Goal: Task Accomplishment & Management: Complete application form

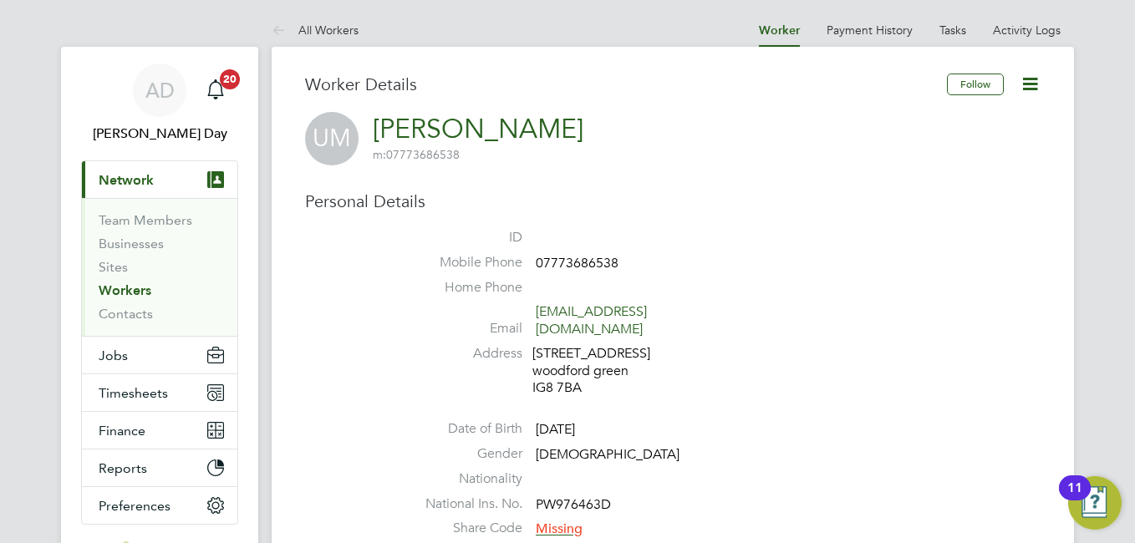
click at [114, 290] on link "Workers" at bounding box center [125, 290] width 53 height 16
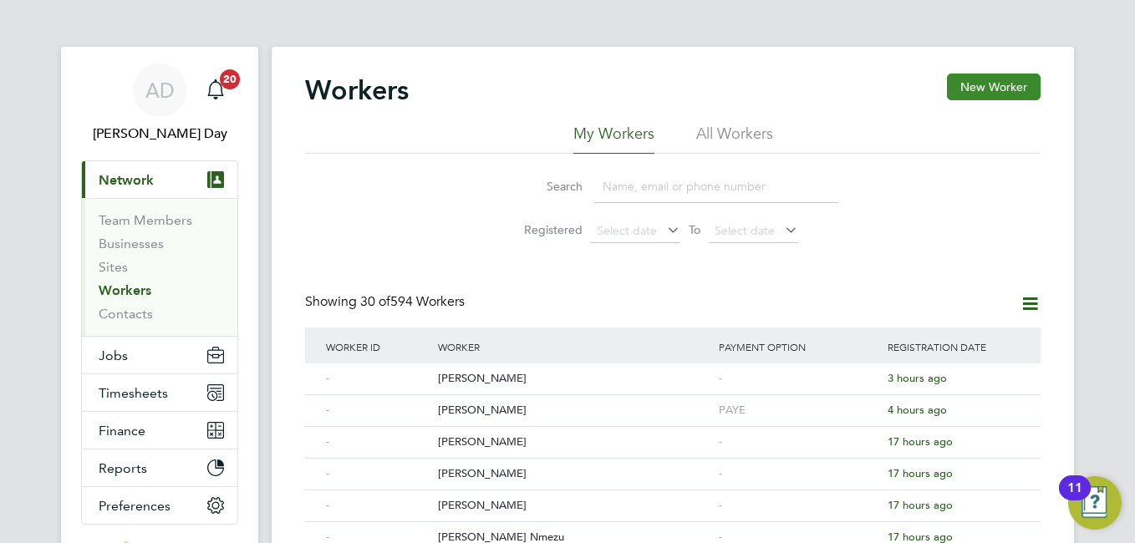
click at [1002, 80] on button "New Worker" at bounding box center [994, 87] width 94 height 27
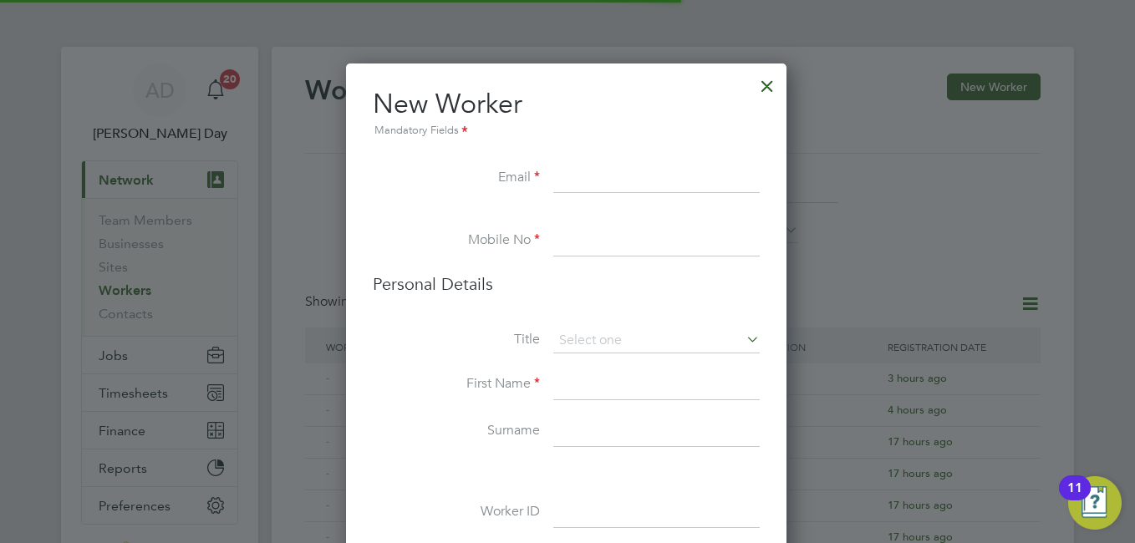
scroll to position [1414, 443]
click at [623, 187] on input at bounding box center [656, 179] width 206 height 30
paste input "[PERSON_NAME][EMAIL_ADDRESS][DOMAIN_NAME]"
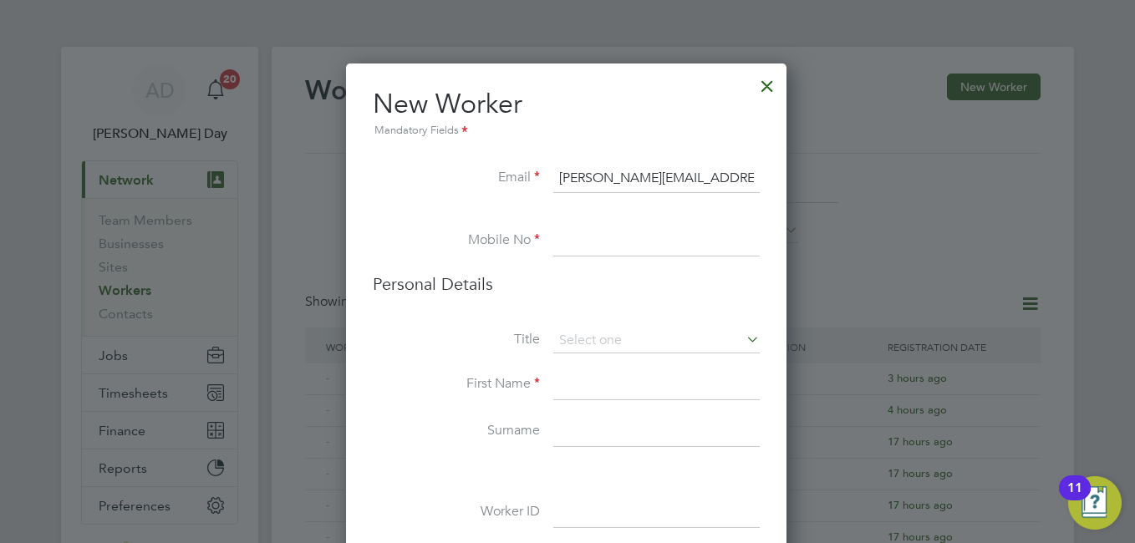
type input "[PERSON_NAME][EMAIL_ADDRESS][DOMAIN_NAME]"
click at [607, 240] on input at bounding box center [656, 241] width 206 height 30
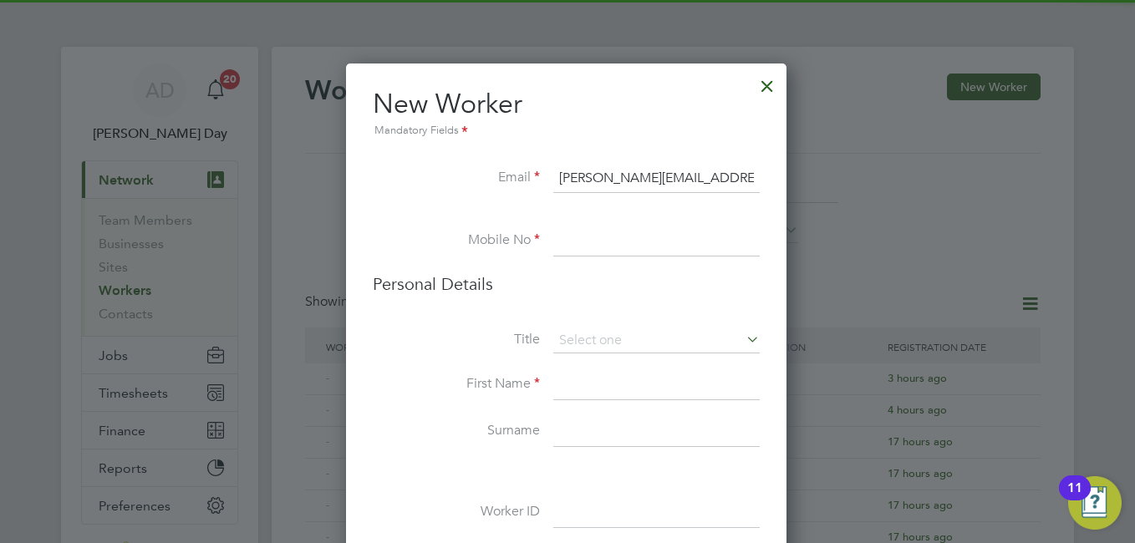
paste input "07933 787 459"
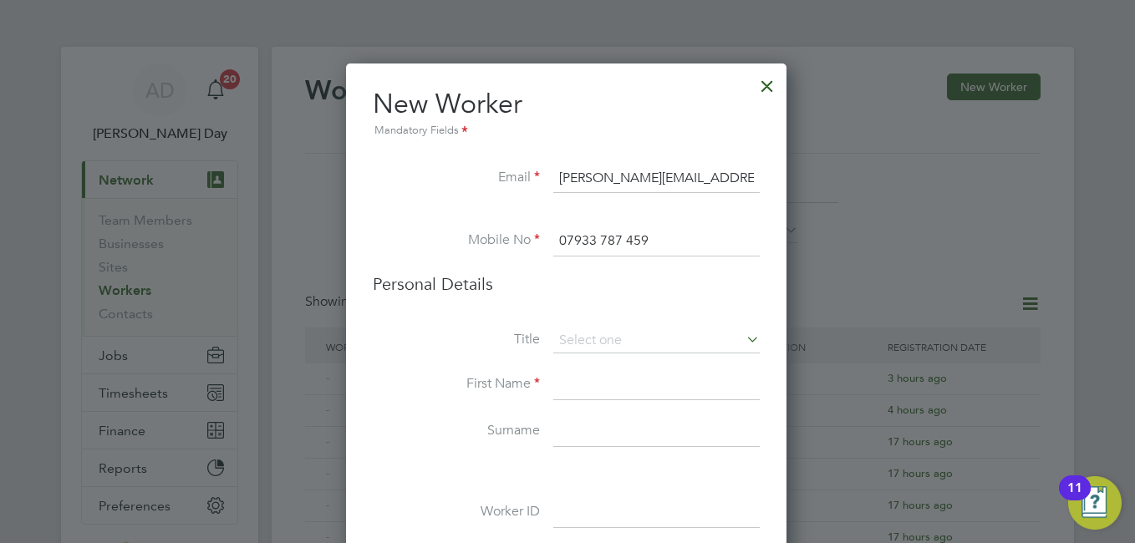
type input "07933 787 459"
click at [610, 374] on input at bounding box center [656, 385] width 206 height 30
paste input "07933 787 459"
type input "07933 787 459"
click at [569, 370] on input at bounding box center [656, 385] width 206 height 30
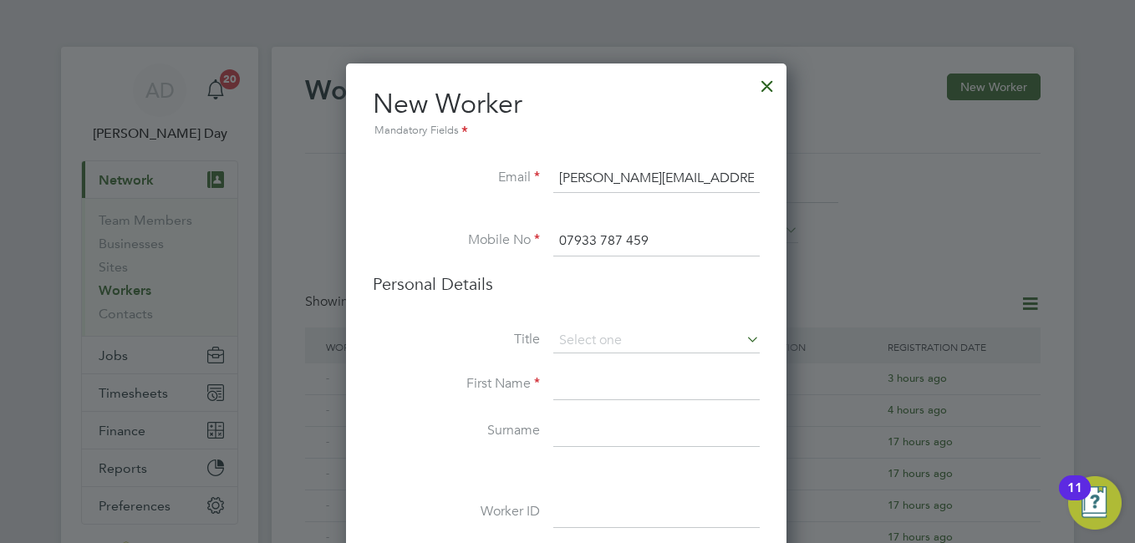
paste input "[PERSON_NAME]"
type input "[PERSON_NAME]"
click at [621, 424] on input at bounding box center [656, 432] width 206 height 30
paste input "[PERSON_NAME]"
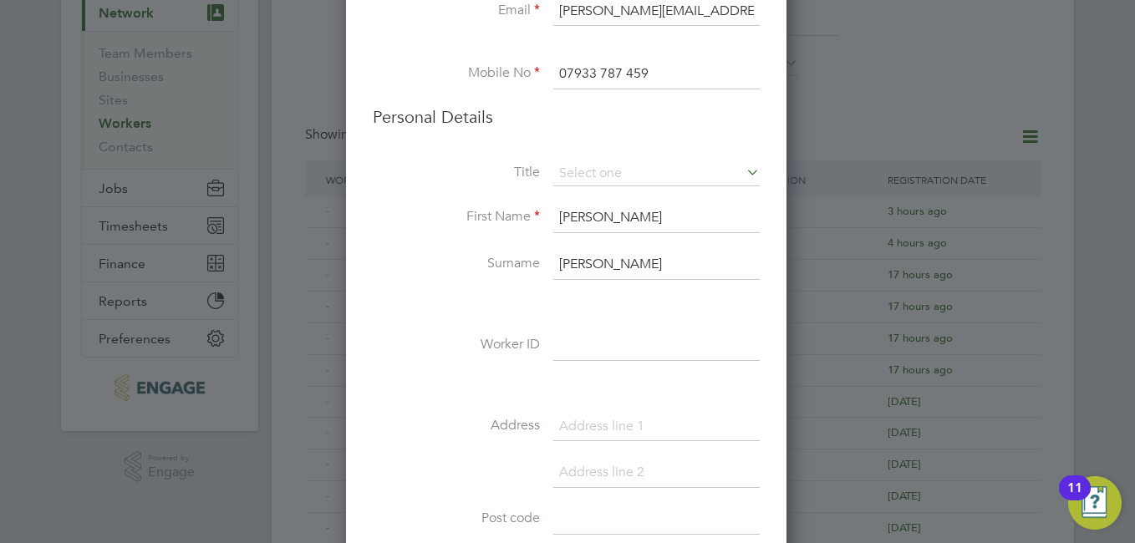
scroll to position [251, 0]
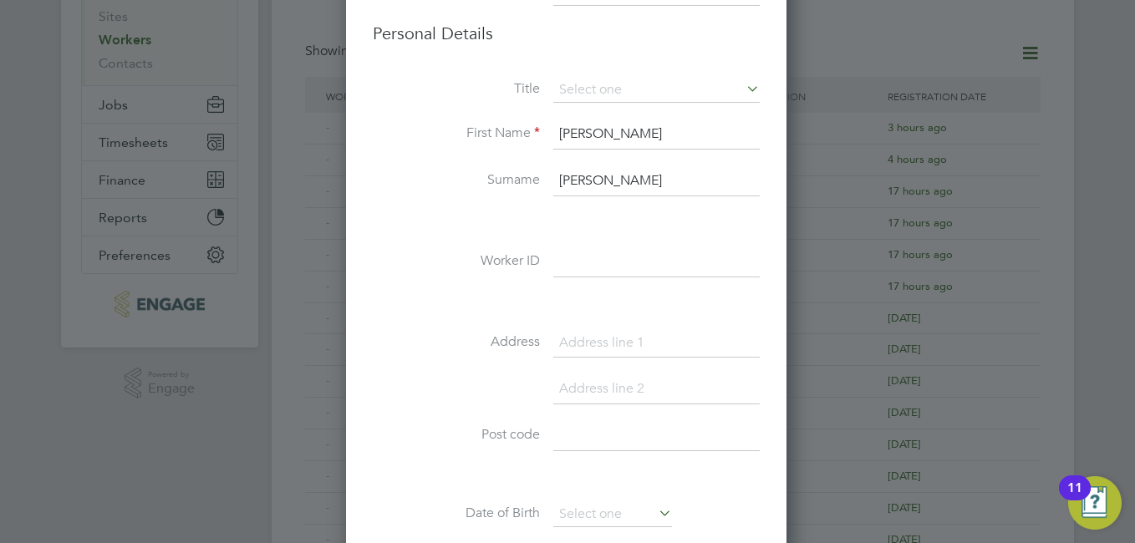
type input "[PERSON_NAME]"
click at [601, 349] on input at bounding box center [656, 343] width 206 height 30
type input "50 [GEOGRAPHIC_DATA]"
click at [611, 397] on input at bounding box center [656, 389] width 206 height 30
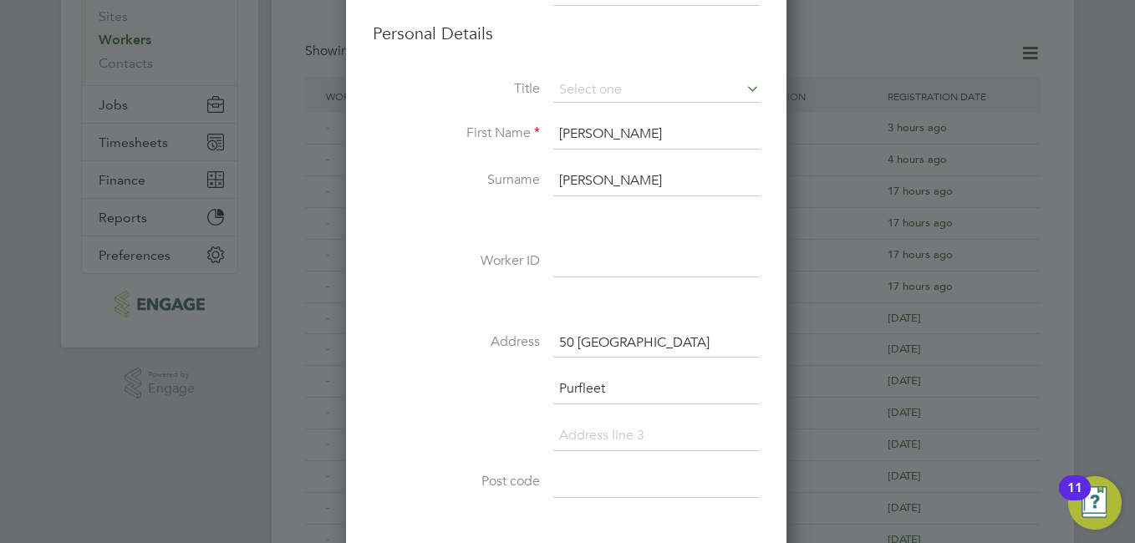
type input "Purfleet"
click at [597, 479] on input at bounding box center [656, 483] width 206 height 30
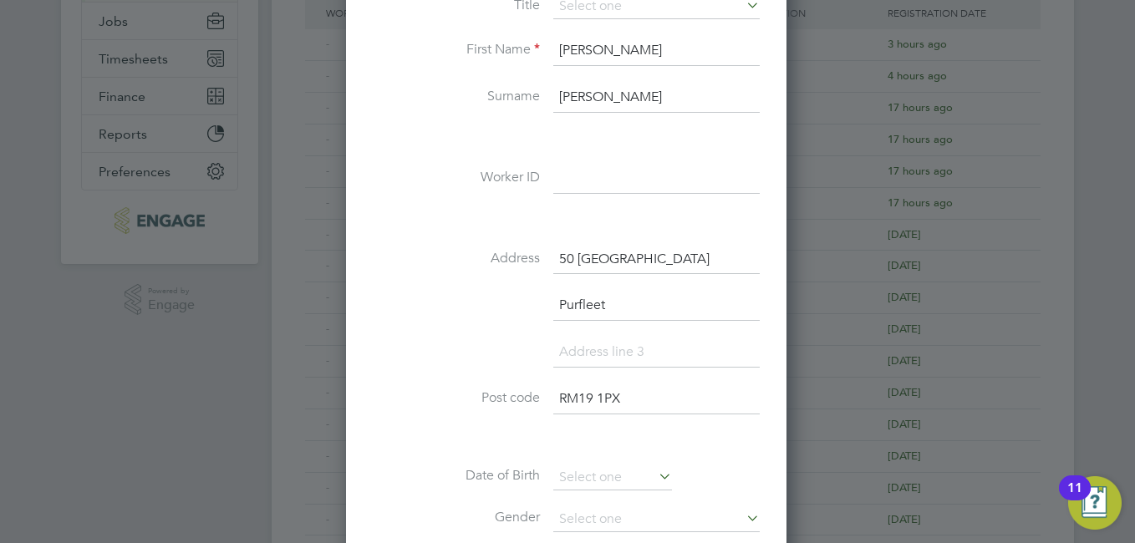
scroll to position [418, 0]
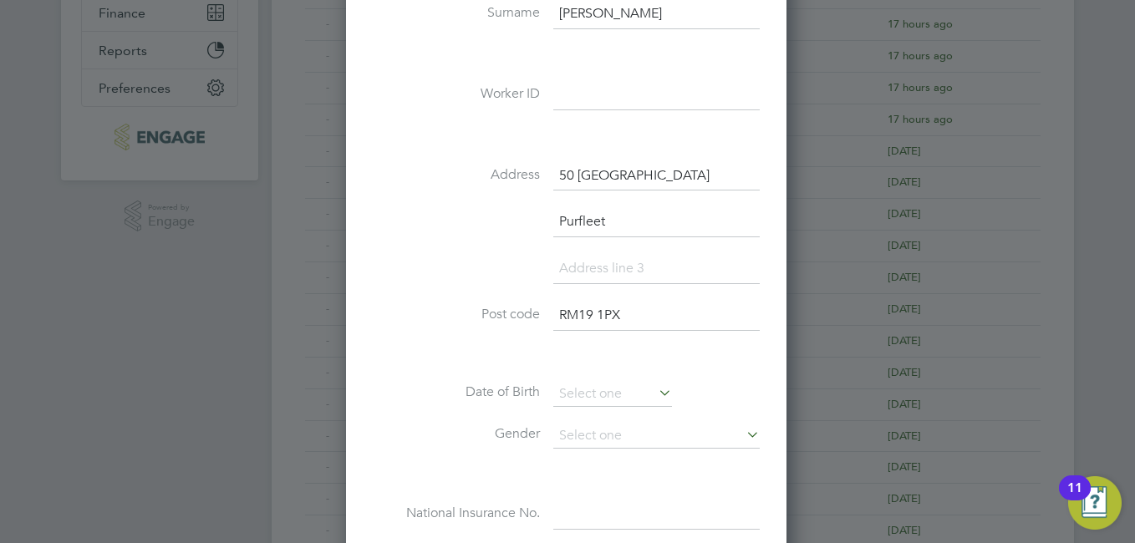
type input "RM19 1PX"
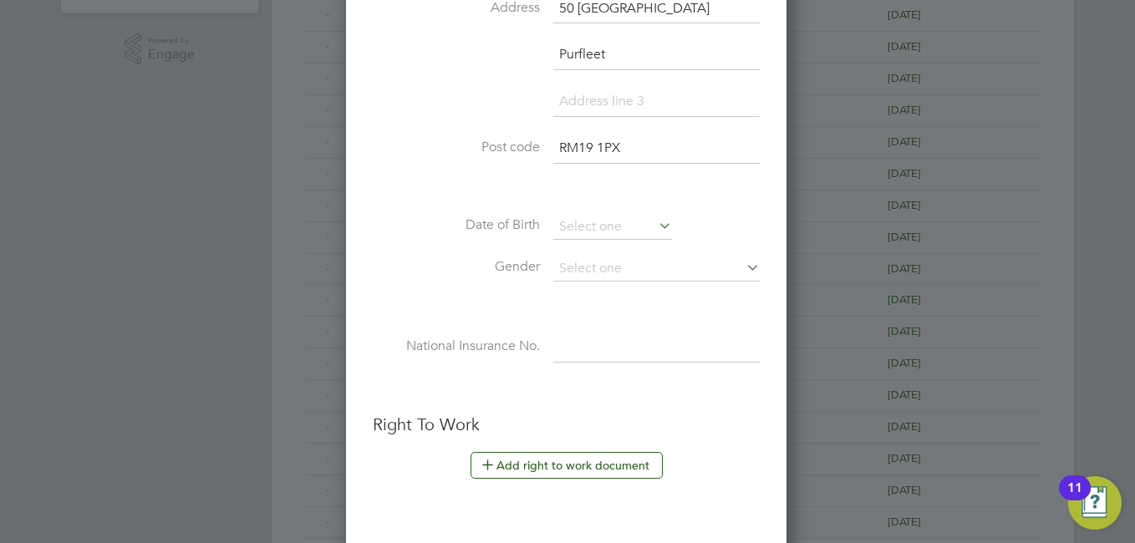
click at [587, 351] on input at bounding box center [656, 348] width 206 height 30
type input "JE 89 85 94 C"
click at [655, 227] on icon at bounding box center [655, 225] width 0 height 23
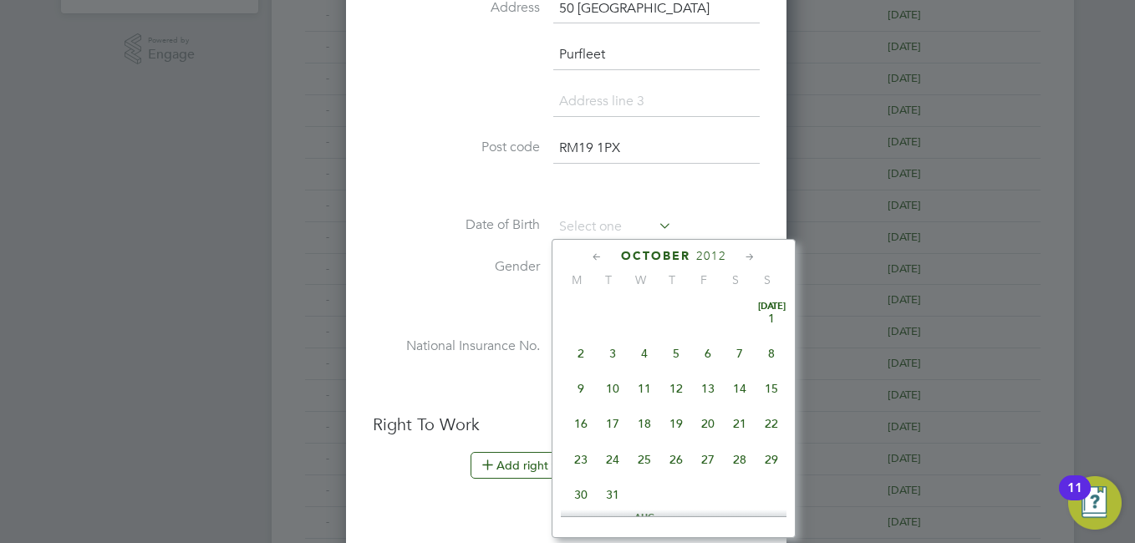
scroll to position [506, 0]
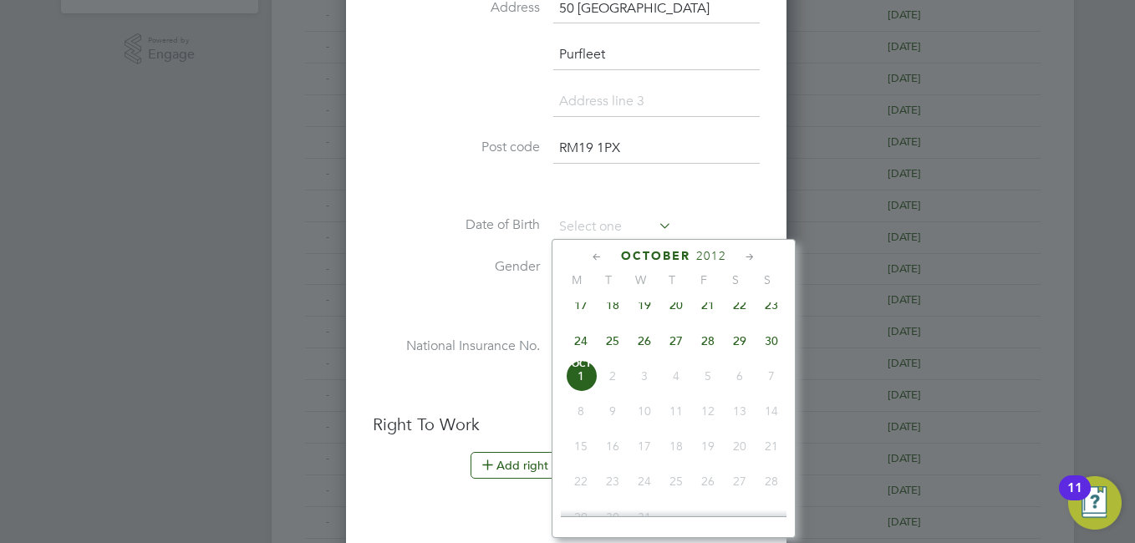
click at [709, 257] on span "2012" at bounding box center [711, 256] width 30 height 14
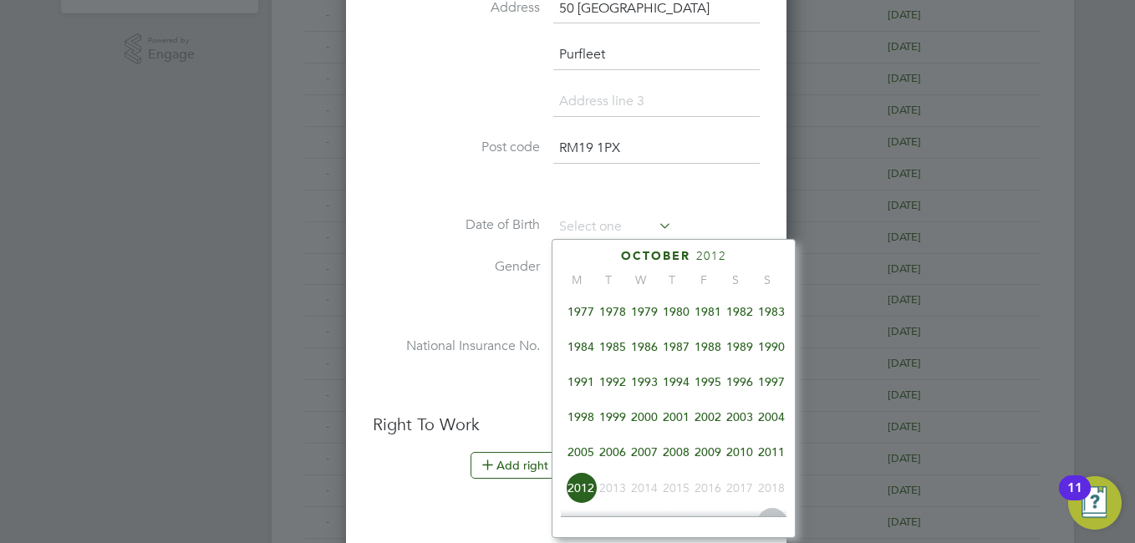
scroll to position [276, 0]
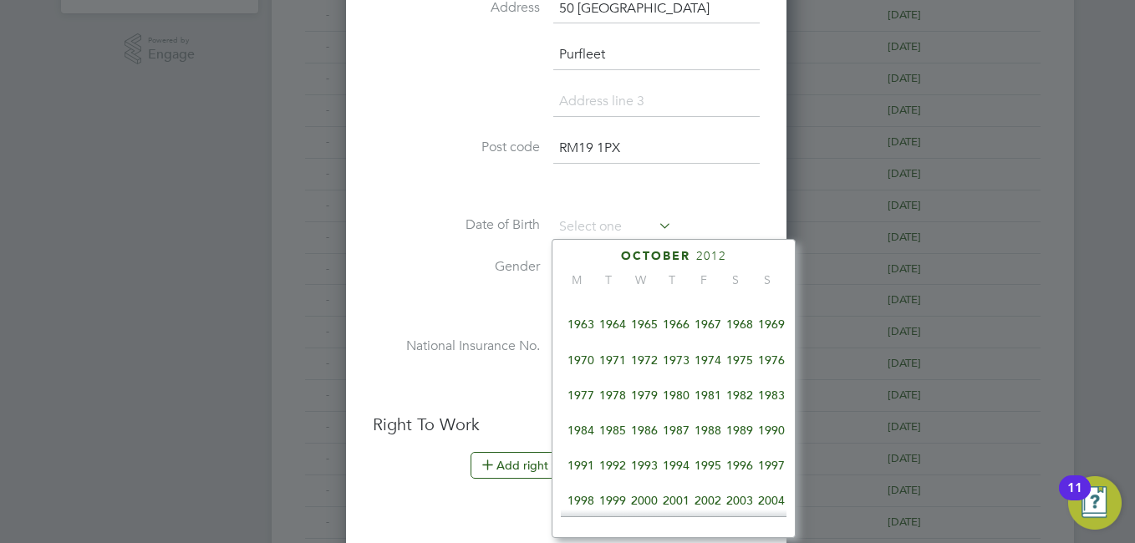
click at [770, 360] on span "1976" at bounding box center [771, 360] width 32 height 32
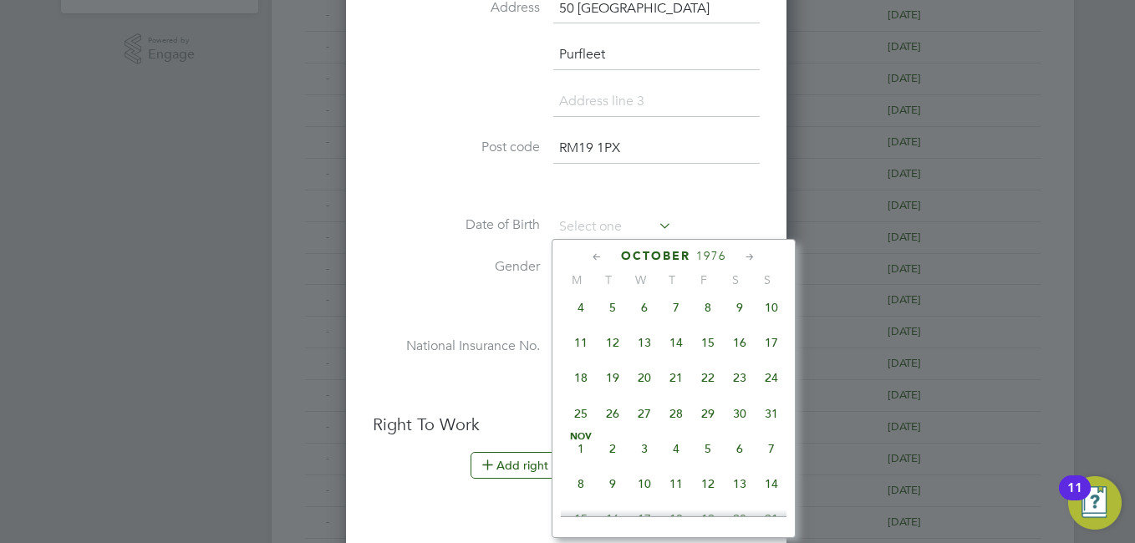
scroll to position [694, 0]
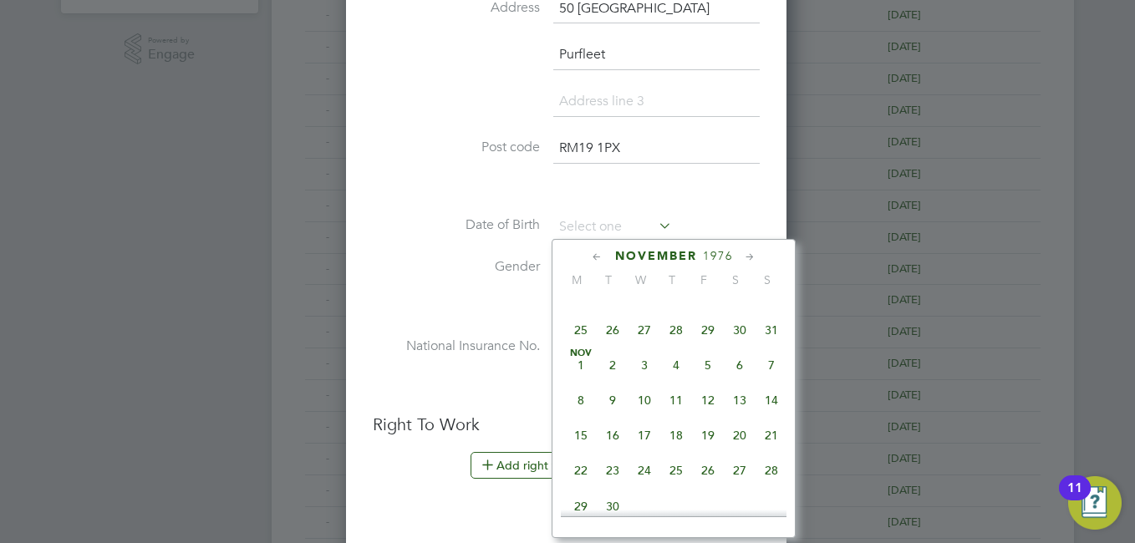
click at [673, 416] on span "11" at bounding box center [676, 400] width 32 height 32
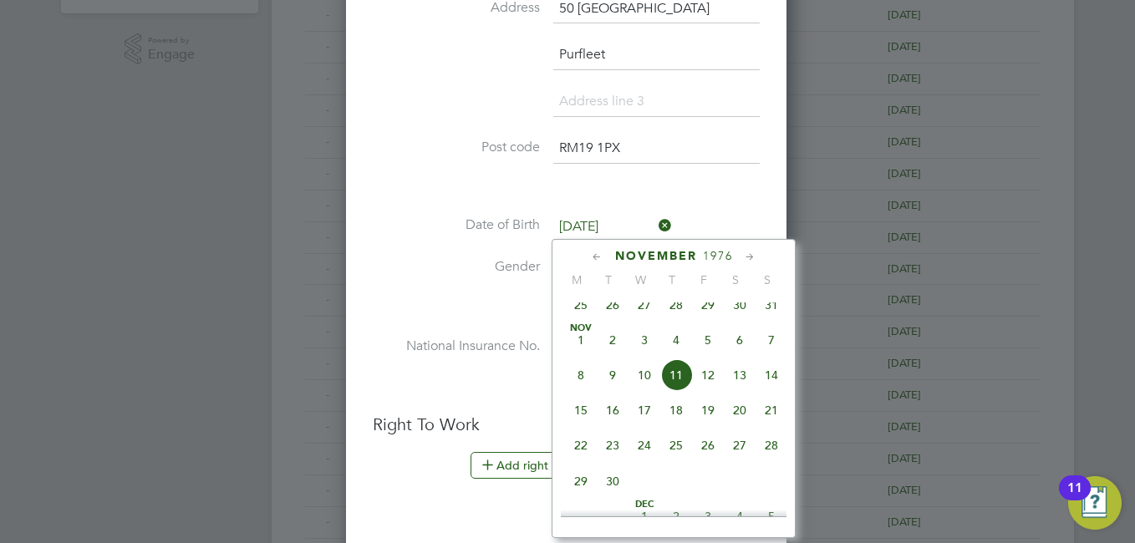
click at [589, 226] on input "[DATE]" at bounding box center [612, 227] width 119 height 25
click at [645, 457] on span "24" at bounding box center [644, 446] width 32 height 32
type input "[DATE]"
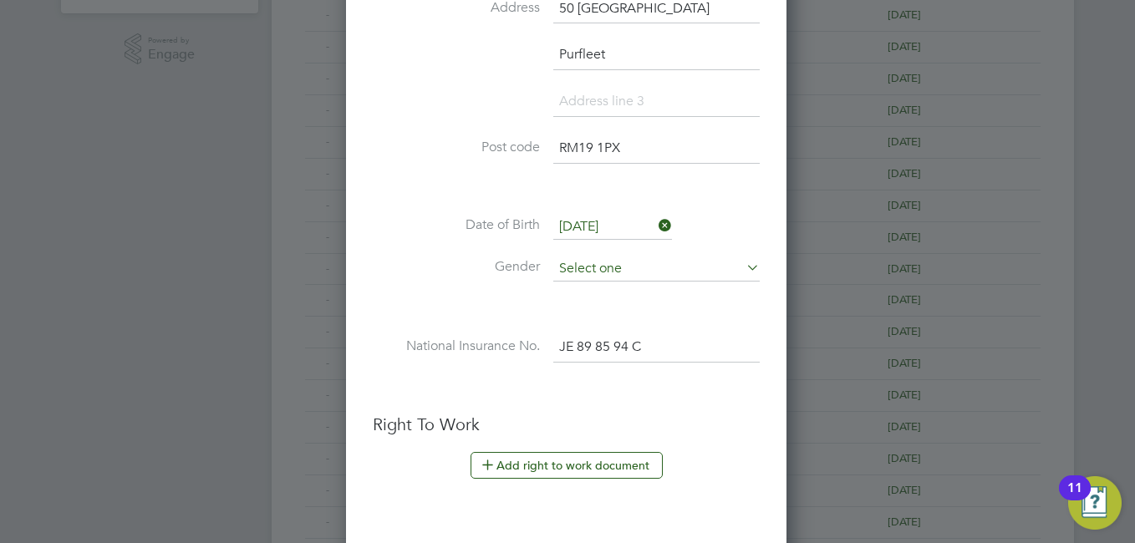
click at [638, 263] on input at bounding box center [656, 269] width 206 height 25
click at [583, 311] on li "[DEMOGRAPHIC_DATA]" at bounding box center [656, 314] width 208 height 22
type input "[DEMOGRAPHIC_DATA]"
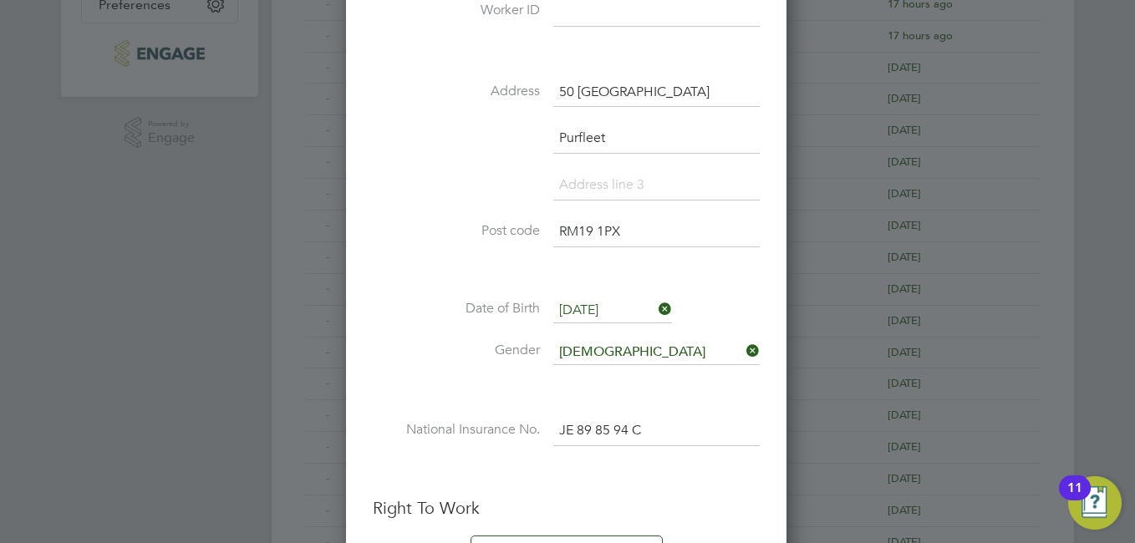
scroll to position [668, 0]
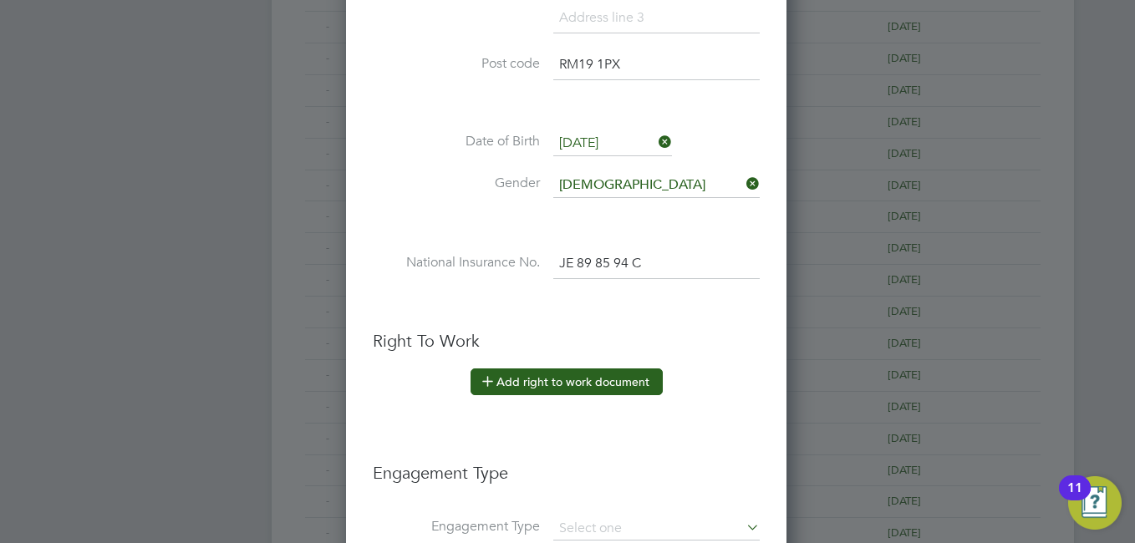
click at [638, 383] on button "Add right to work document" at bounding box center [566, 382] width 192 height 27
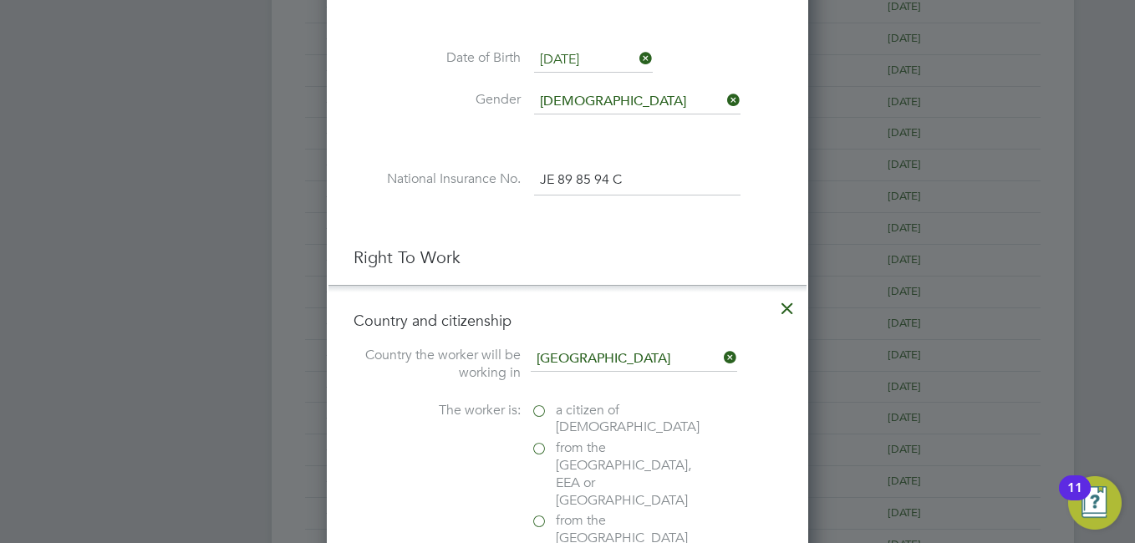
scroll to position [836, 0]
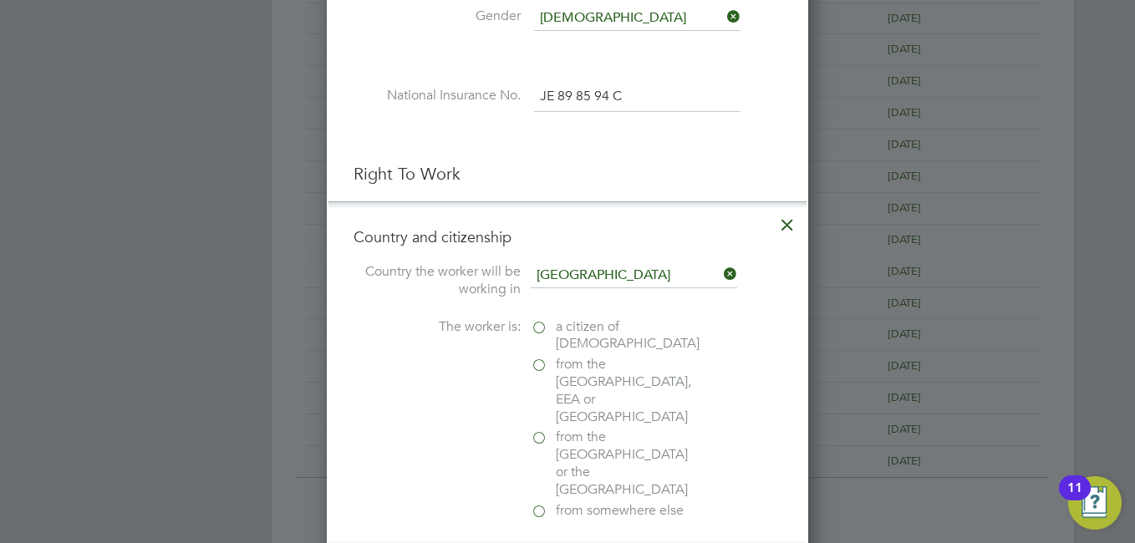
click at [541, 326] on label "a citizen of [DEMOGRAPHIC_DATA]" at bounding box center [614, 335] width 167 height 35
click at [0, 0] on input "a citizen of [DEMOGRAPHIC_DATA]" at bounding box center [0, 0] width 0 height 0
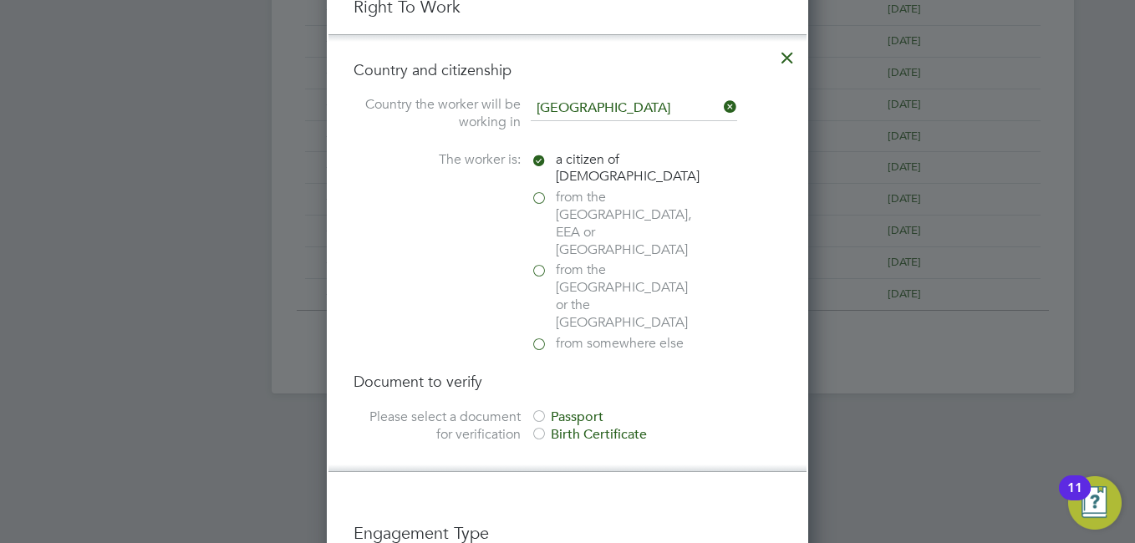
scroll to position [1086, 0]
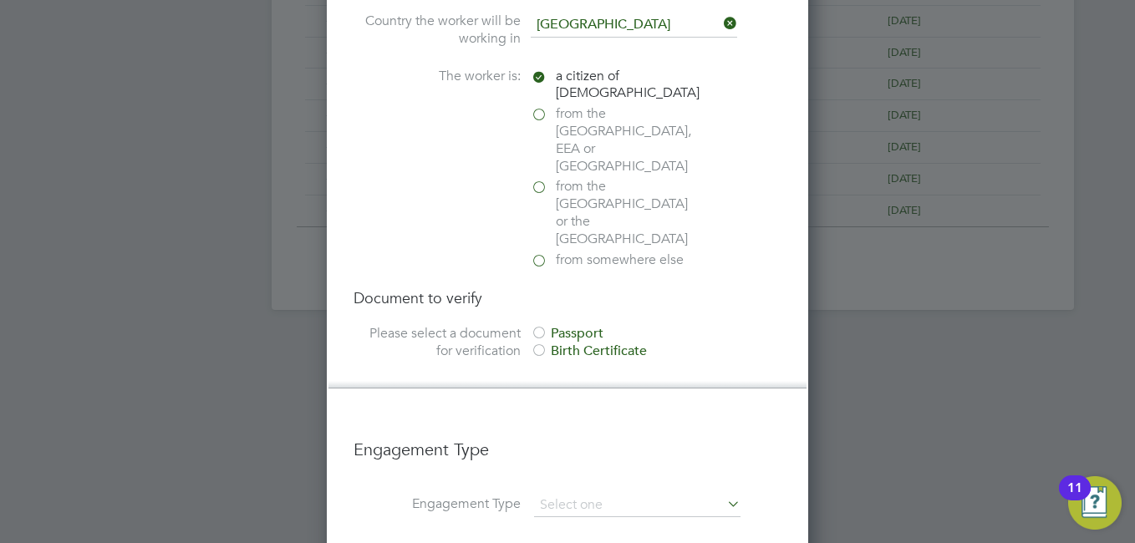
click at [540, 343] on div at bounding box center [539, 351] width 17 height 17
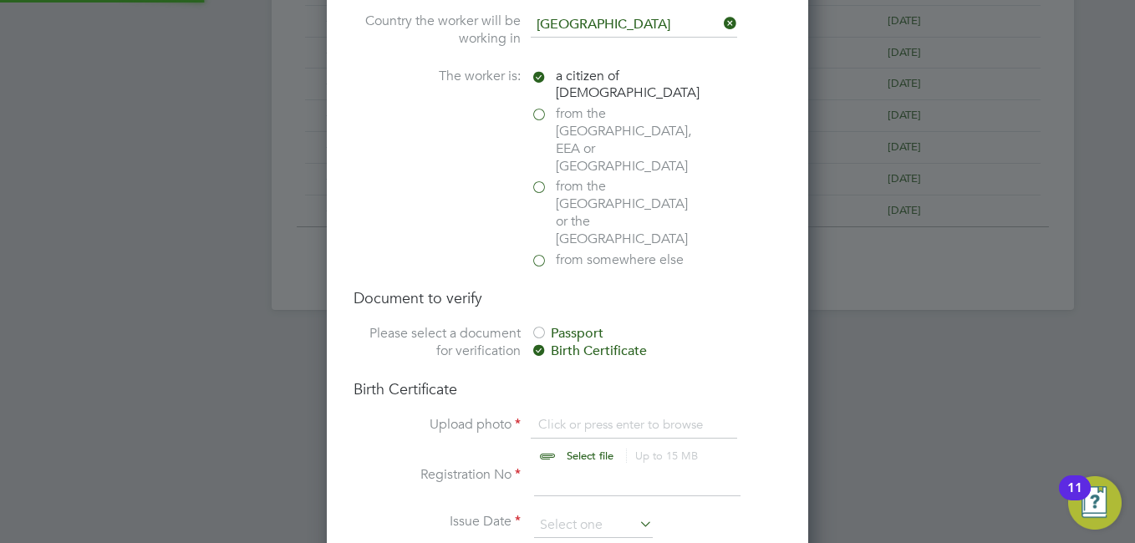
scroll to position [23, 207]
click at [593, 416] on input "file" at bounding box center [606, 441] width 262 height 50
type input "C:\fakepath\IMG_20250902_204320.jpg"
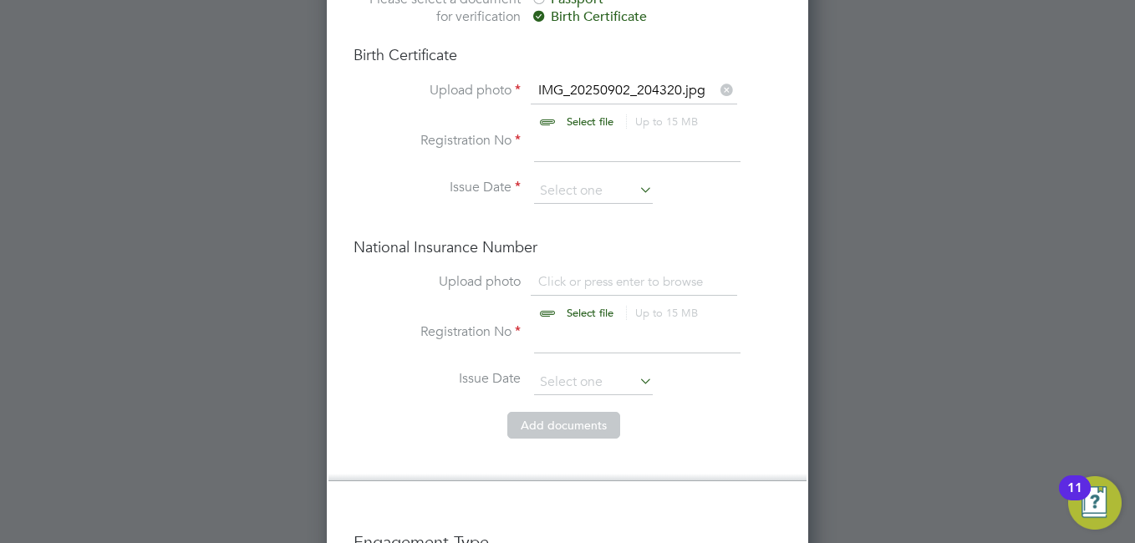
scroll to position [1337, 0]
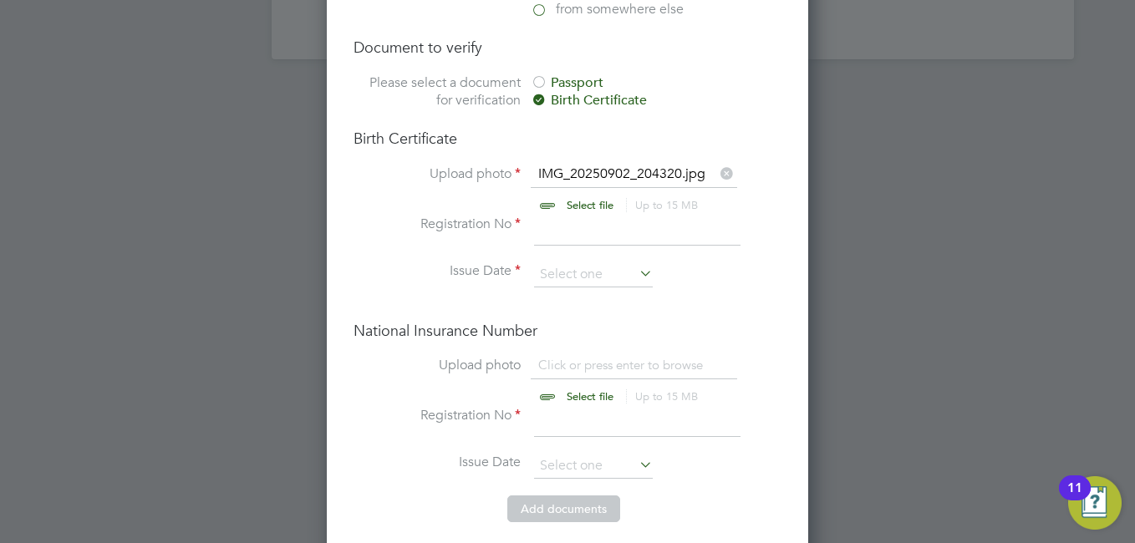
click at [555, 357] on input "file" at bounding box center [606, 382] width 262 height 50
click at [582, 407] on input at bounding box center [637, 422] width 206 height 30
click at [581, 407] on input at bounding box center [637, 422] width 206 height 30
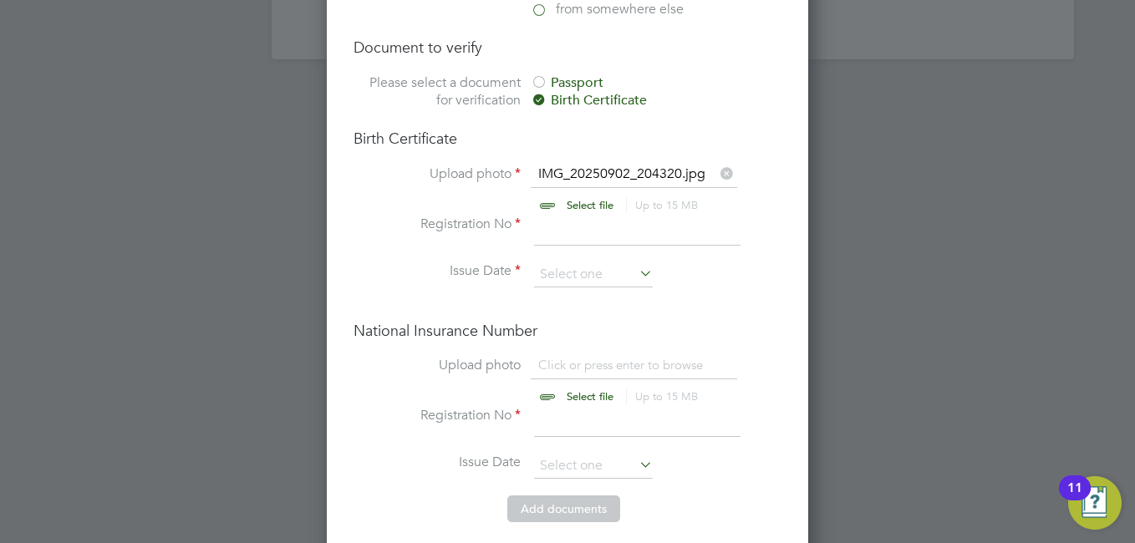
click at [581, 407] on input at bounding box center [637, 422] width 206 height 30
click at [595, 216] on input at bounding box center [637, 231] width 206 height 30
click at [624, 454] on input at bounding box center [593, 466] width 119 height 25
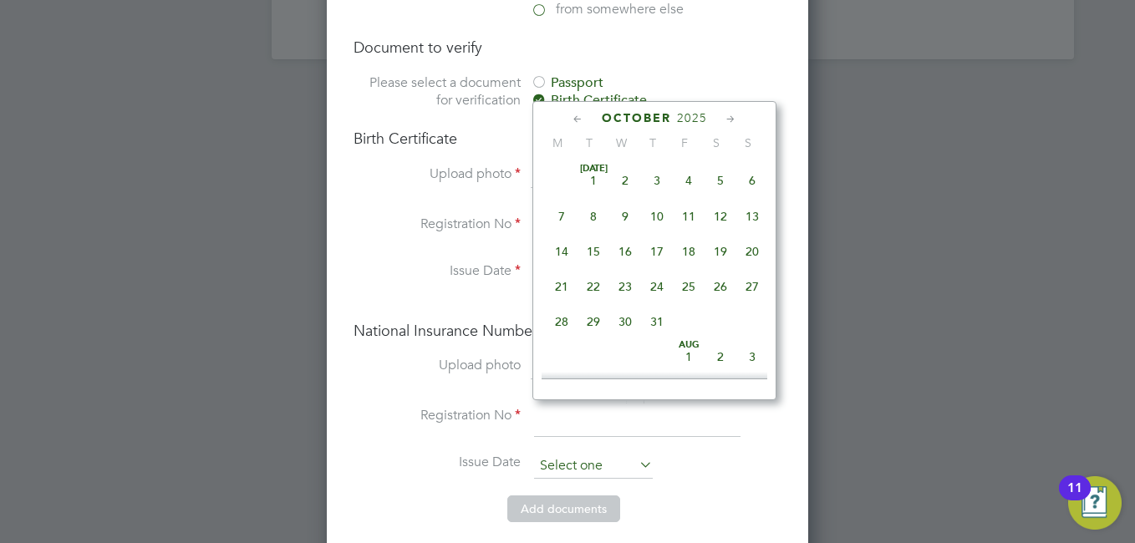
scroll to position [470, 0]
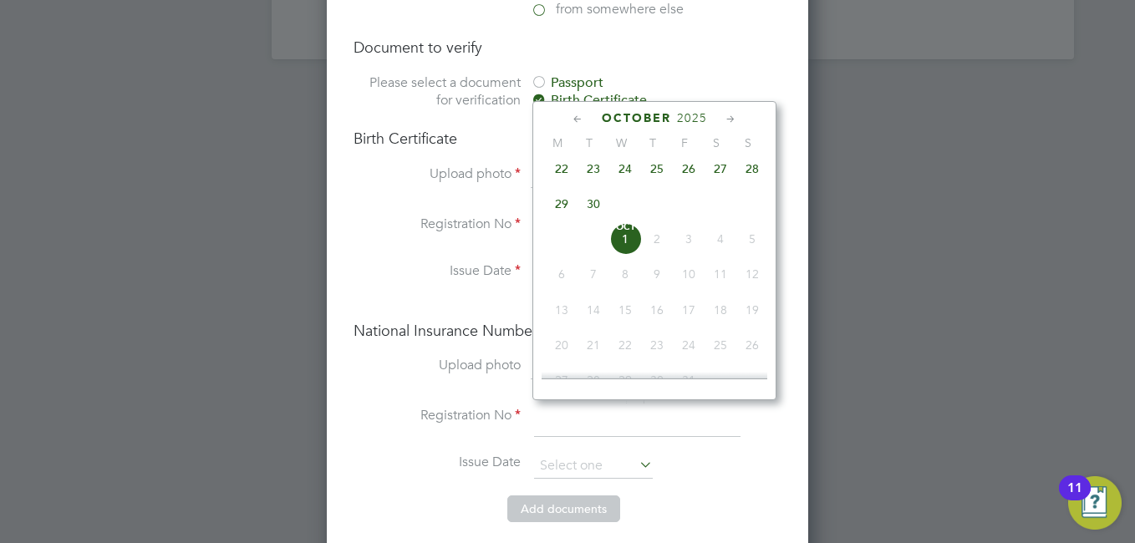
drag, startPoint x: 669, startPoint y: 118, endPoint x: 684, endPoint y: 120, distance: 15.2
click at [674, 118] on div "[DATE]" at bounding box center [654, 118] width 226 height 16
click at [686, 121] on span "2025" at bounding box center [692, 118] width 30 height 14
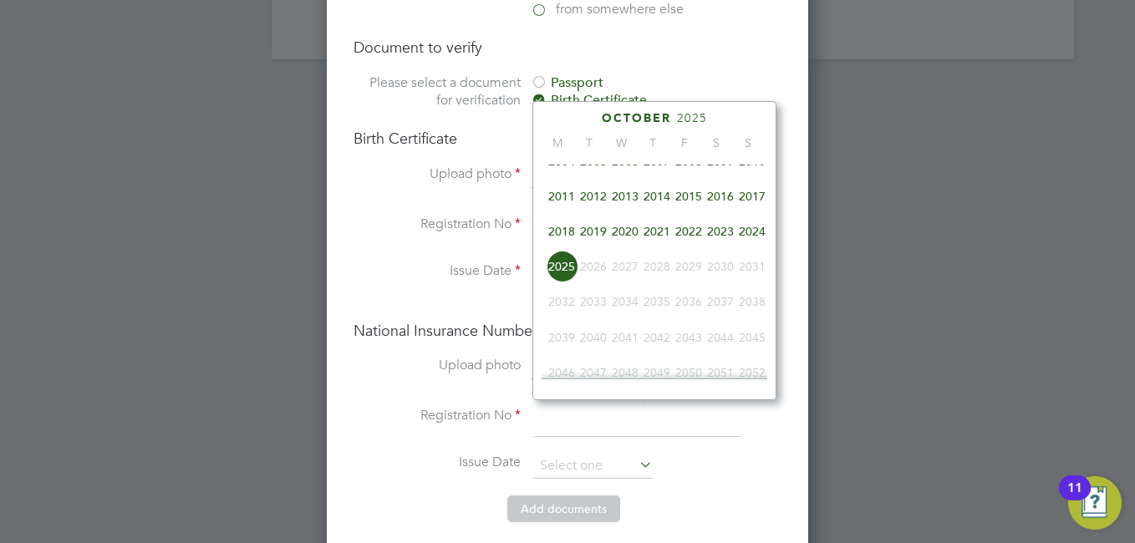
click at [696, 124] on span "2025" at bounding box center [692, 118] width 30 height 14
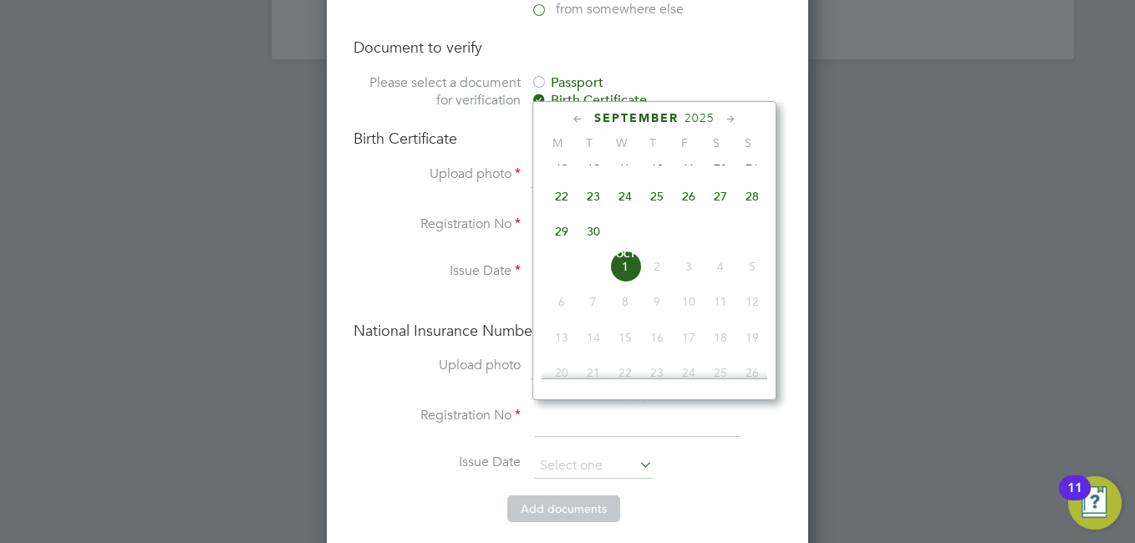
click at [698, 121] on span "2025" at bounding box center [699, 118] width 30 height 14
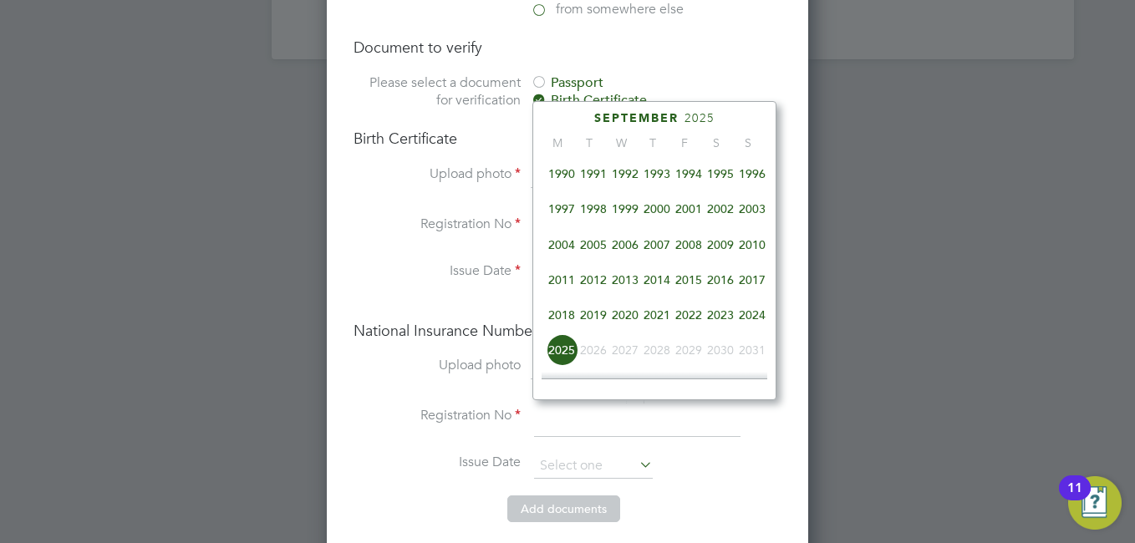
scroll to position [192, 0]
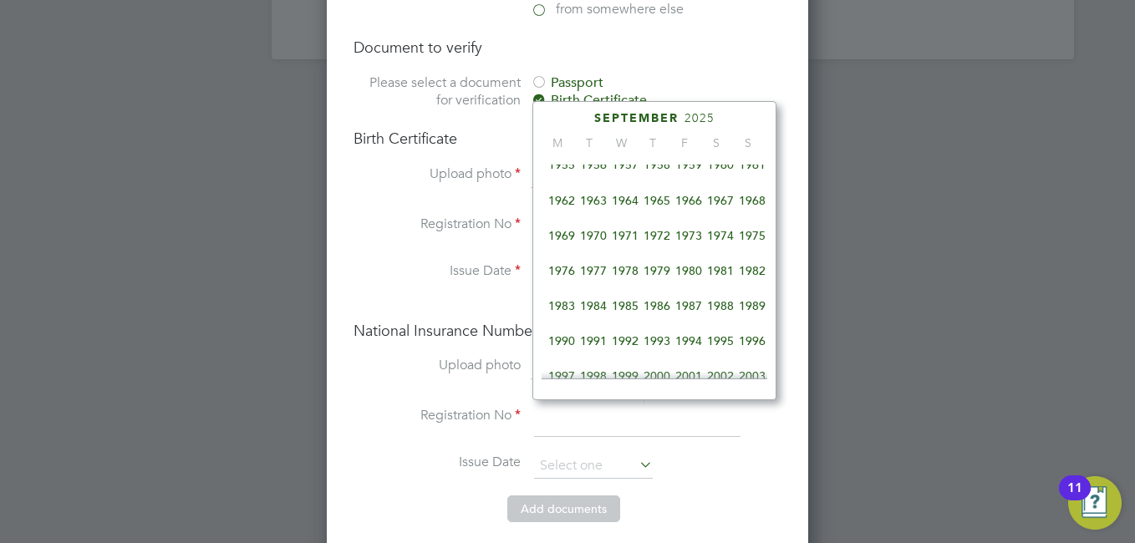
click at [570, 278] on span "1976" at bounding box center [562, 271] width 32 height 32
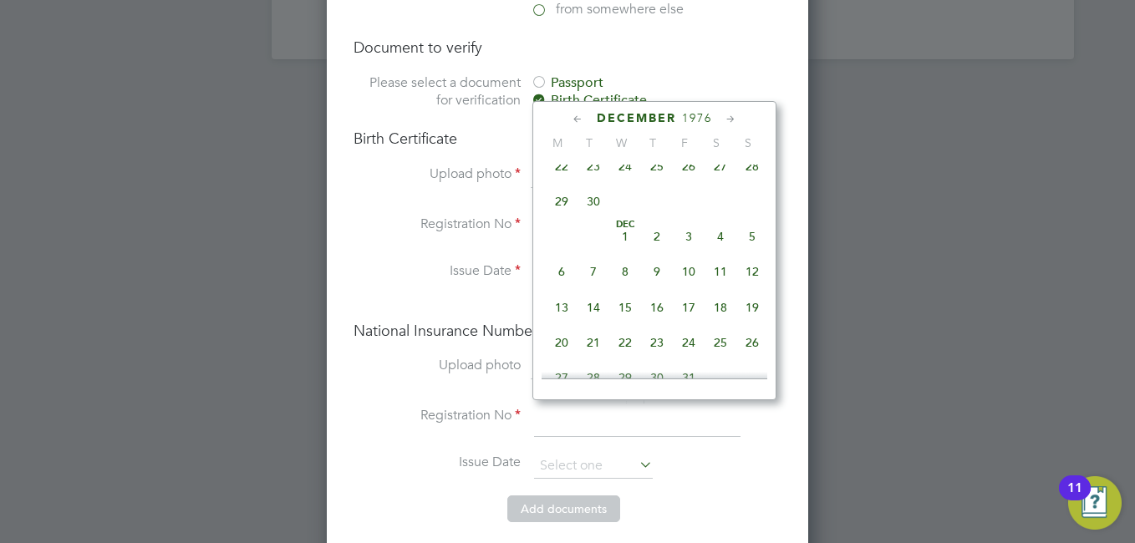
scroll to position [944, 0]
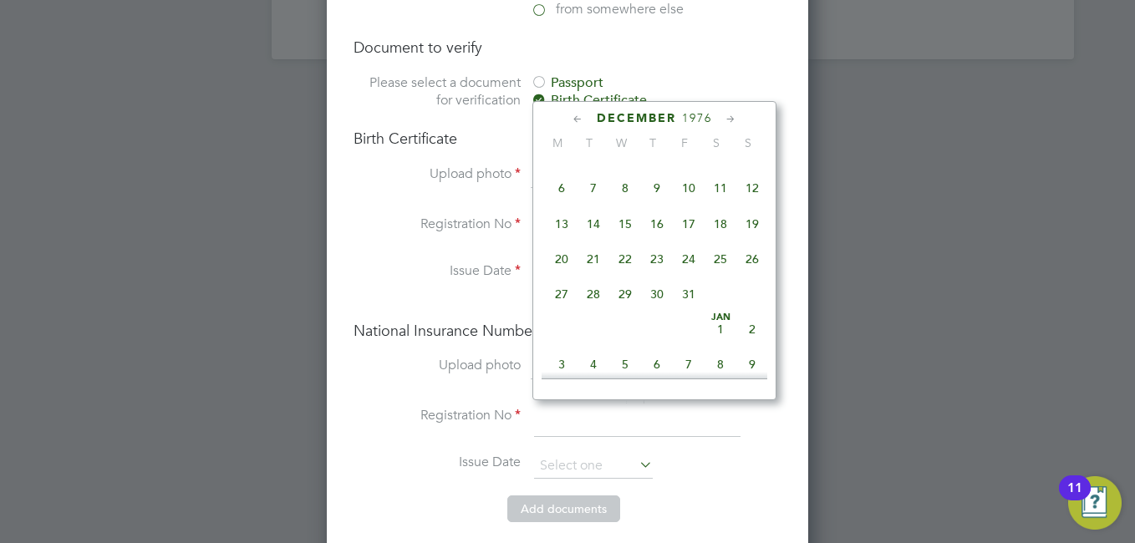
click at [623, 240] on span "15" at bounding box center [625, 224] width 32 height 32
type input "[DATE]"
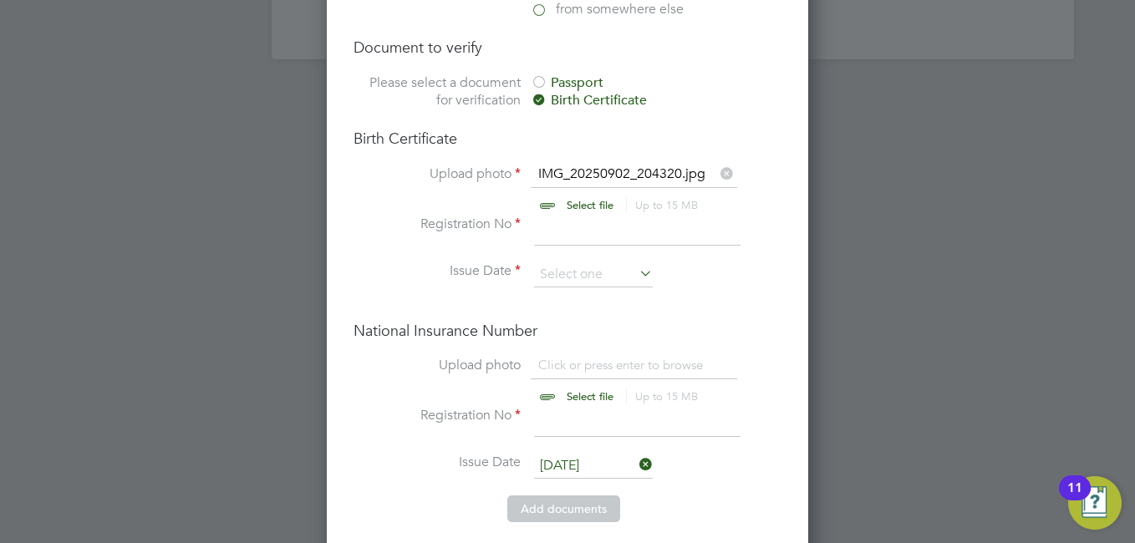
click at [656, 454] on li "Issue Date [DATE]" at bounding box center [567, 475] width 428 height 42
click at [636, 262] on icon at bounding box center [636, 273] width 0 height 23
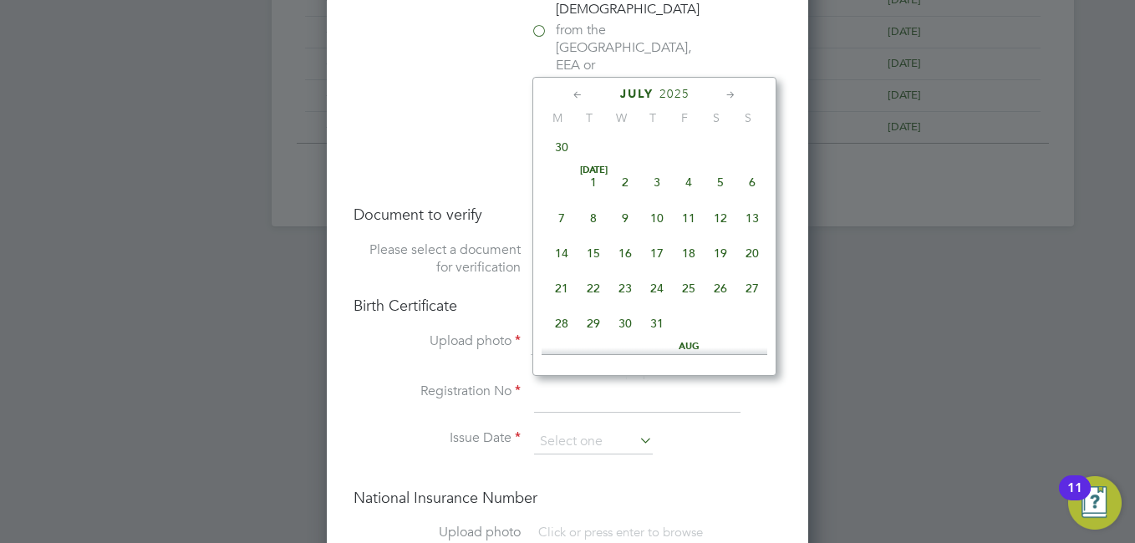
scroll to position [1086, 0]
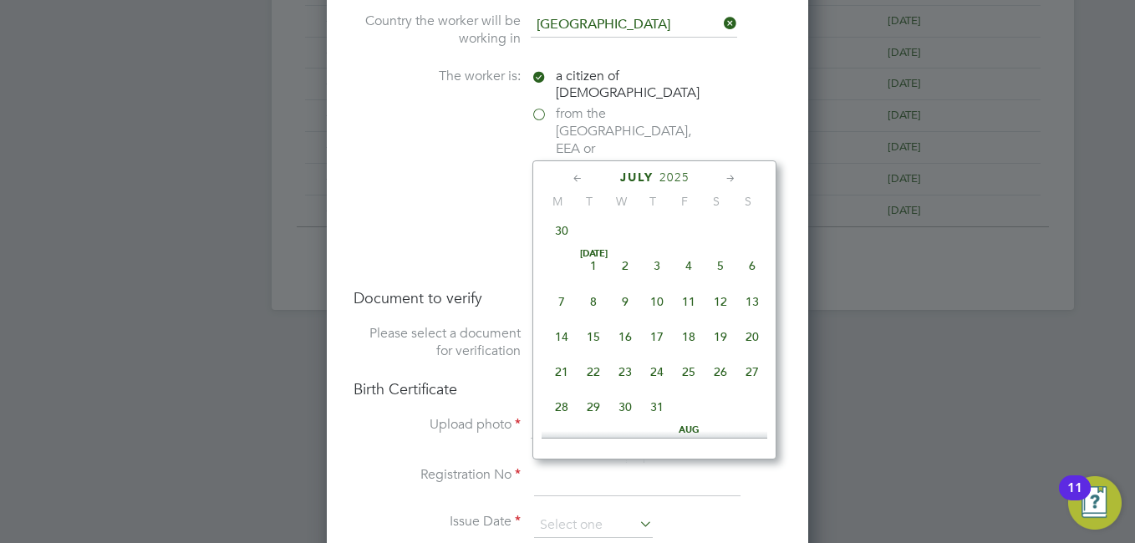
click at [675, 173] on span "2025" at bounding box center [674, 177] width 30 height 14
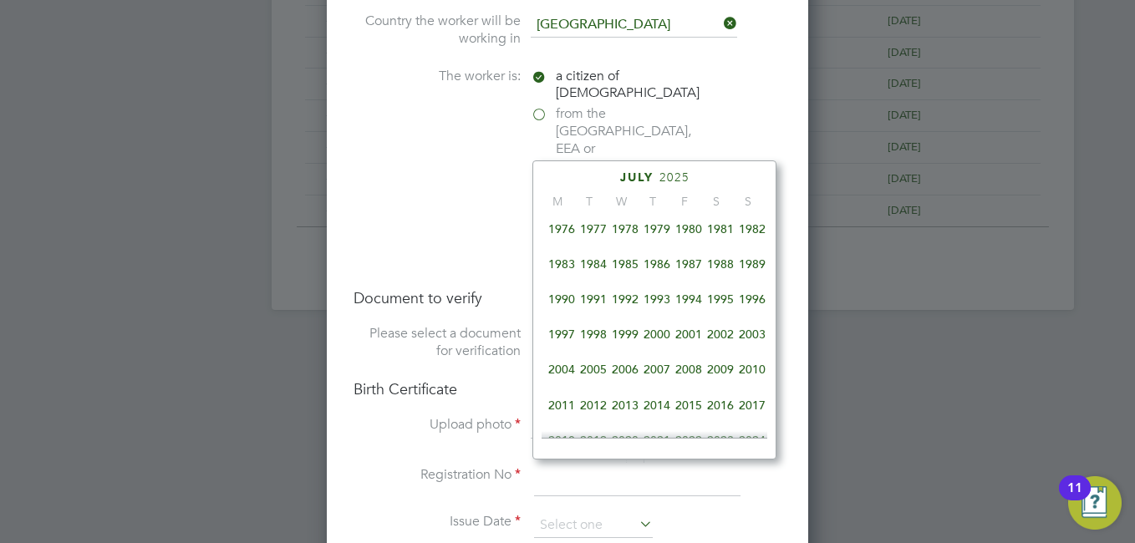
scroll to position [302, 0]
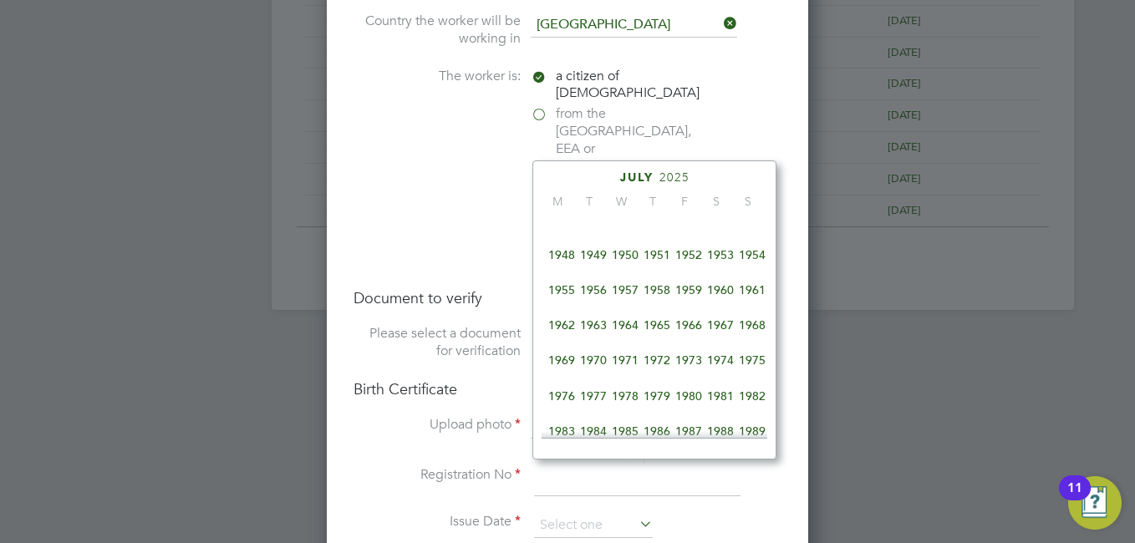
click at [567, 406] on span "1976" at bounding box center [562, 396] width 32 height 32
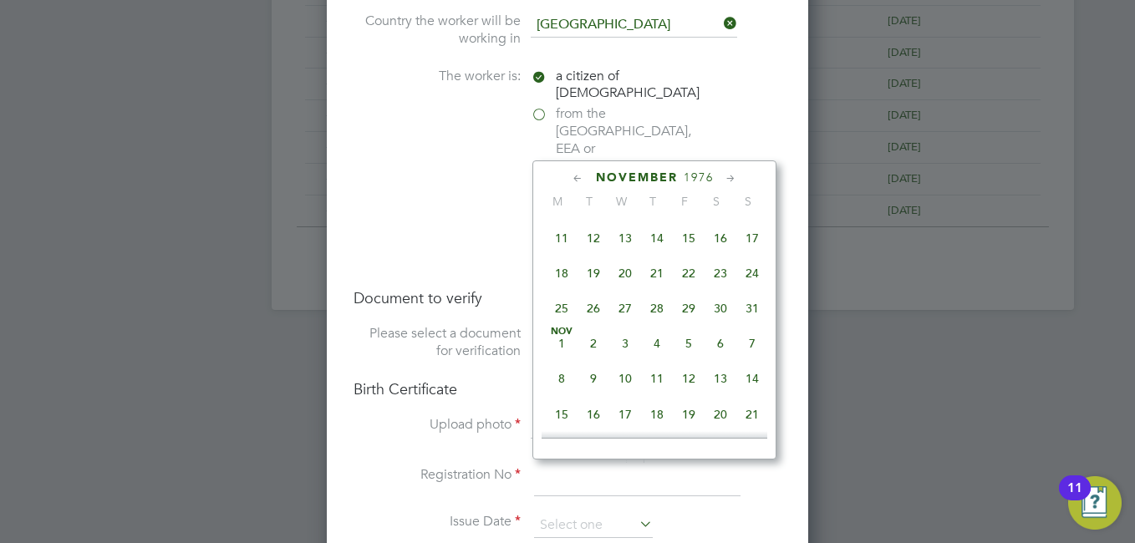
scroll to position [971, 0]
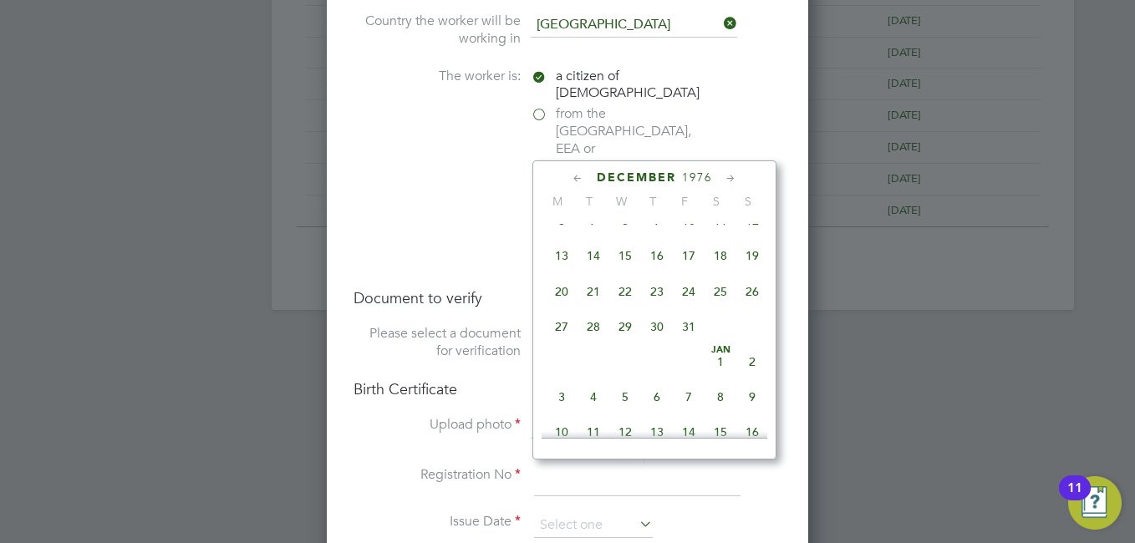
click at [621, 272] on span "15" at bounding box center [625, 256] width 32 height 32
type input "[DATE]"
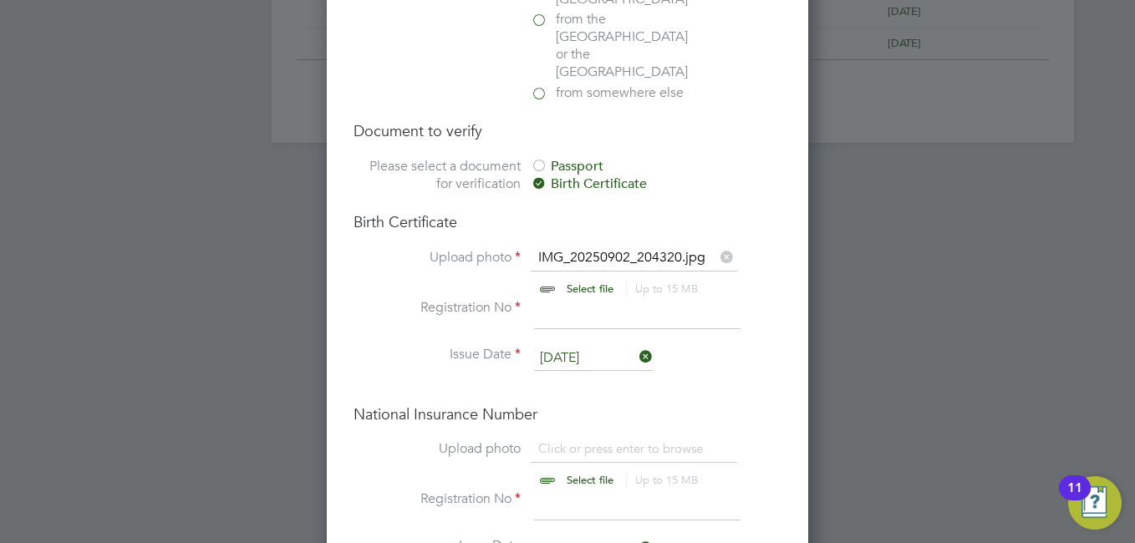
scroll to position [1337, 0]
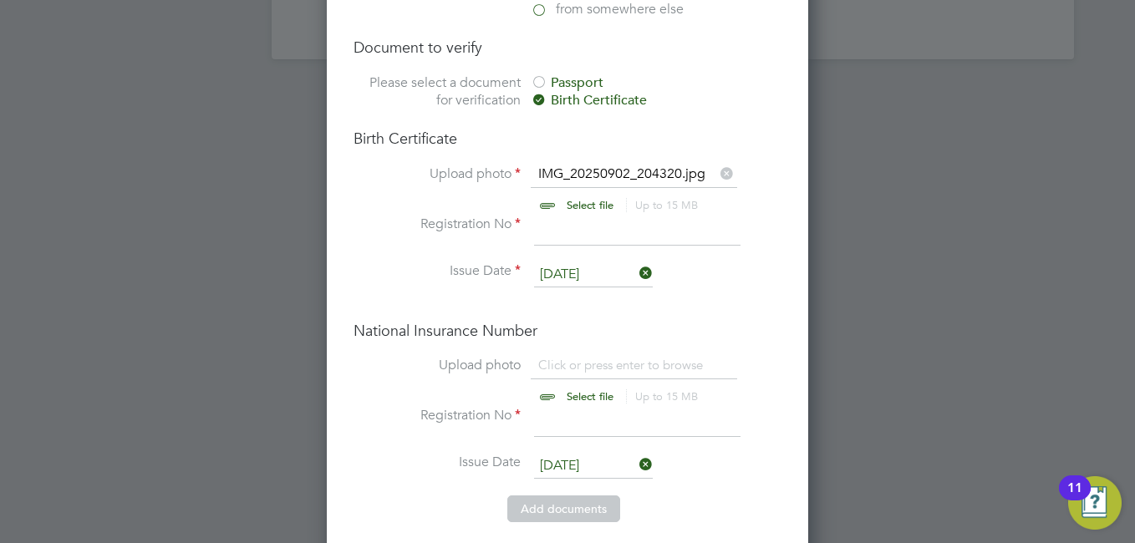
click at [636, 453] on icon at bounding box center [636, 464] width 0 height 23
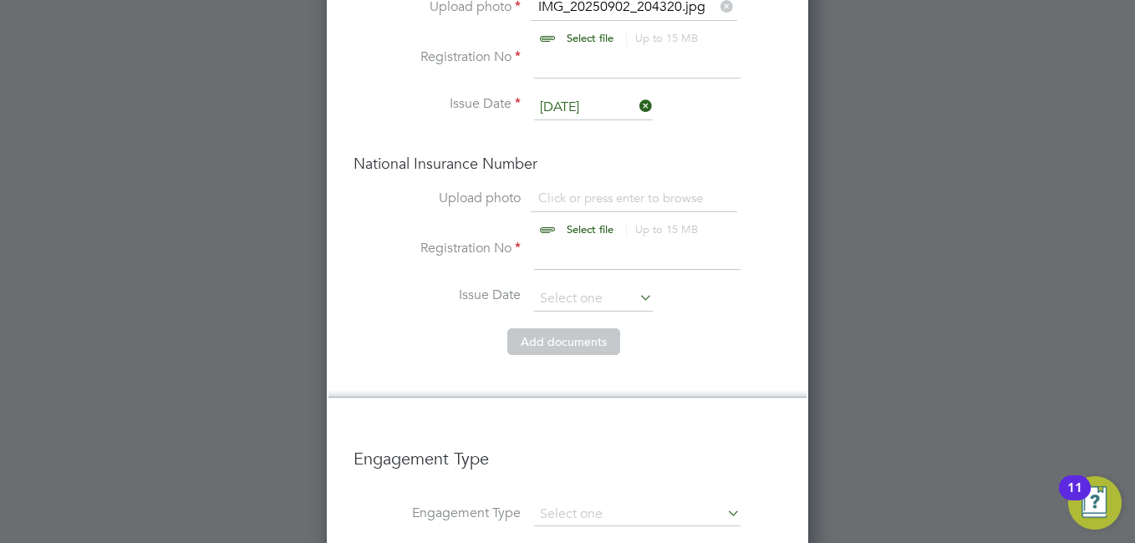
scroll to position [1749, 0]
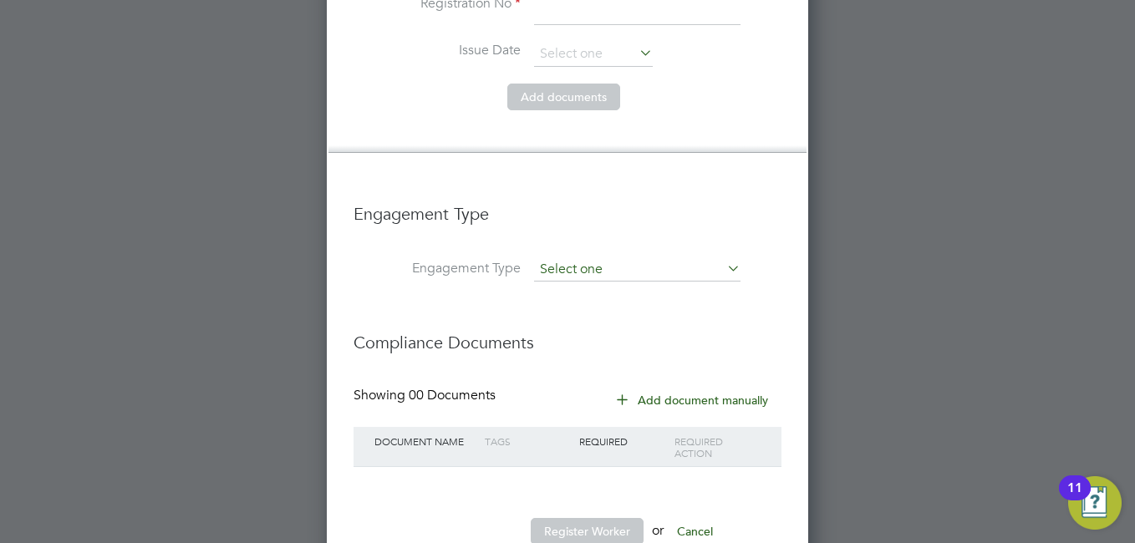
click at [574, 258] on input at bounding box center [637, 269] width 206 height 23
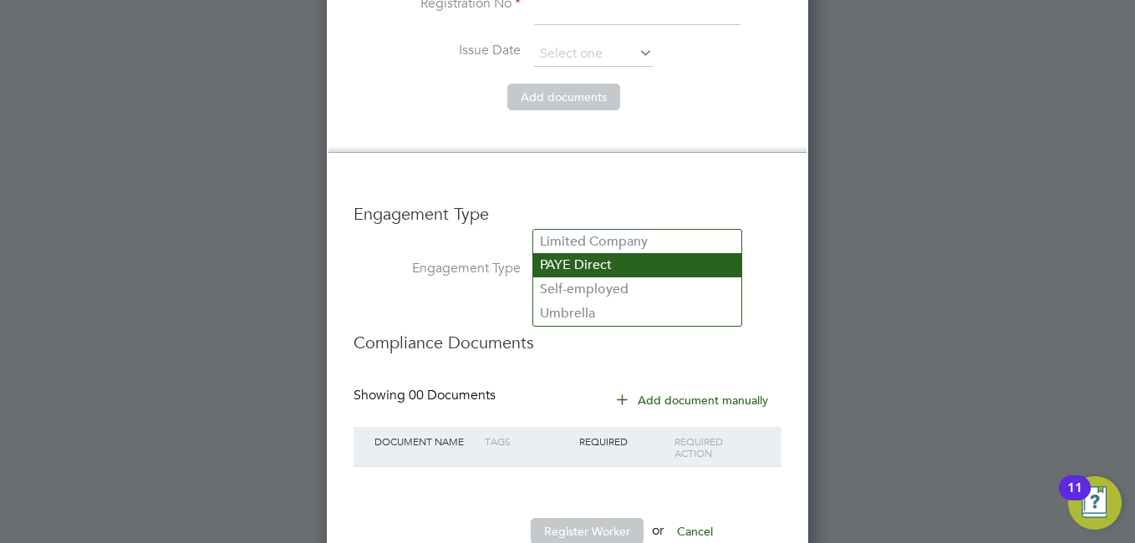
click at [575, 265] on li "PAYE Direct" at bounding box center [637, 265] width 208 height 24
type input "PAYE Direct"
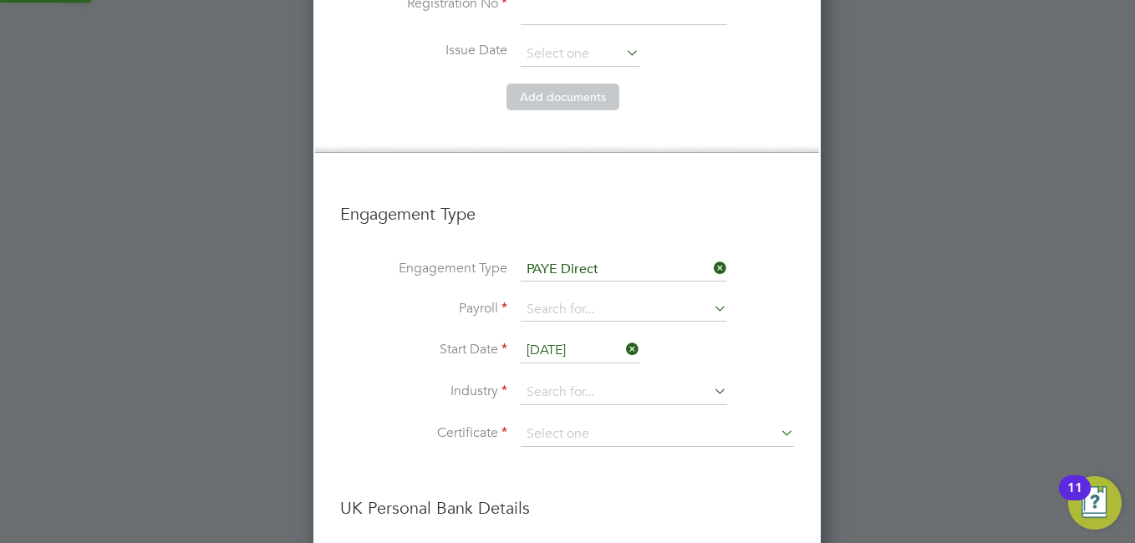
scroll to position [2717, 509]
click at [563, 298] on input at bounding box center [624, 309] width 206 height 23
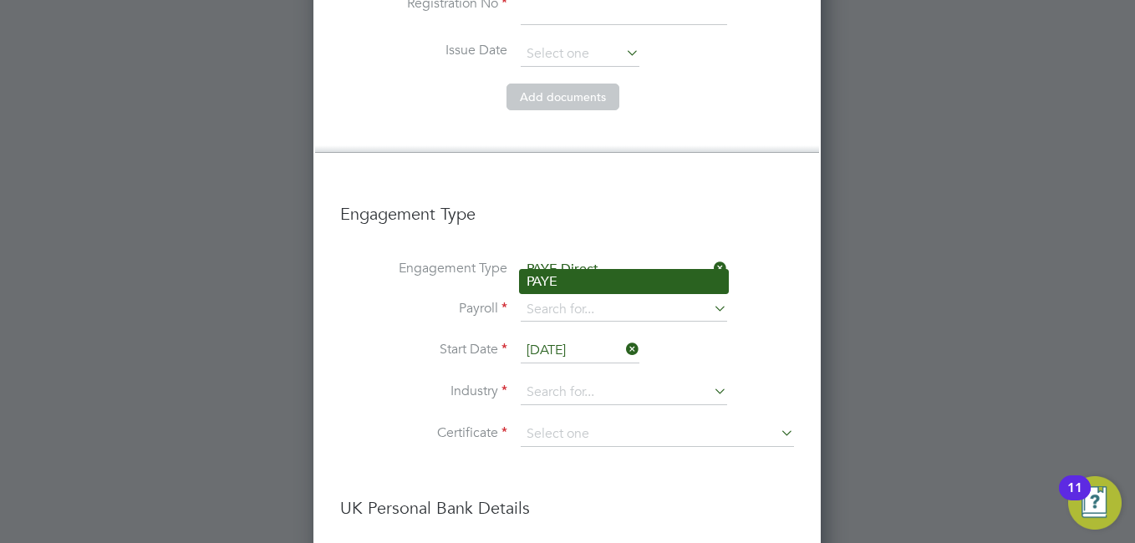
click at [562, 281] on li "PAYE" at bounding box center [624, 282] width 208 height 24
type input "PAYE"
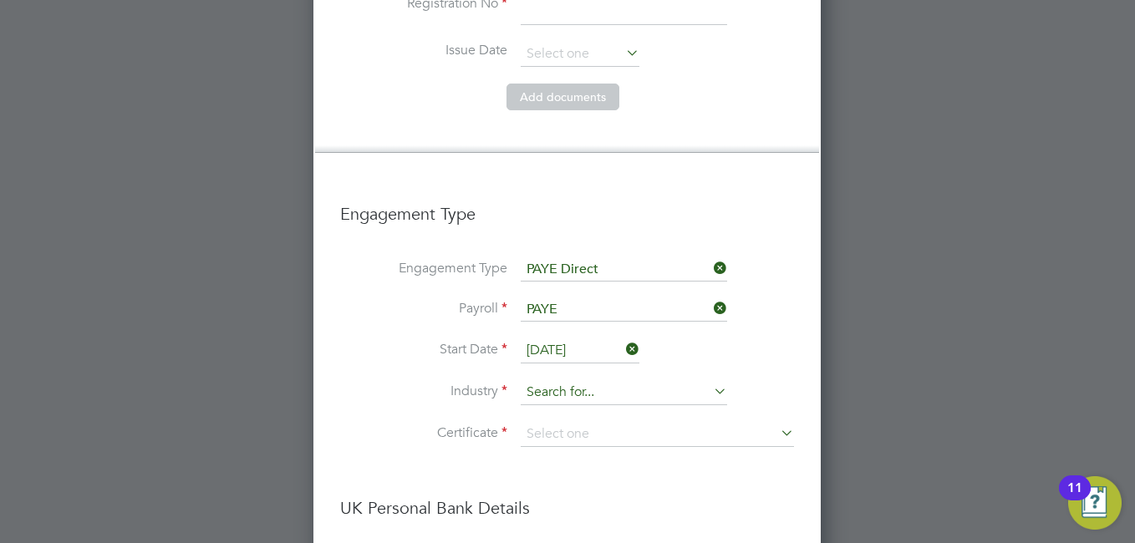
click at [608, 380] on input at bounding box center [624, 392] width 206 height 25
click at [553, 368] on li "Ed ucation" at bounding box center [624, 364] width 208 height 23
type input "Education"
click at [567, 422] on input at bounding box center [657, 434] width 273 height 25
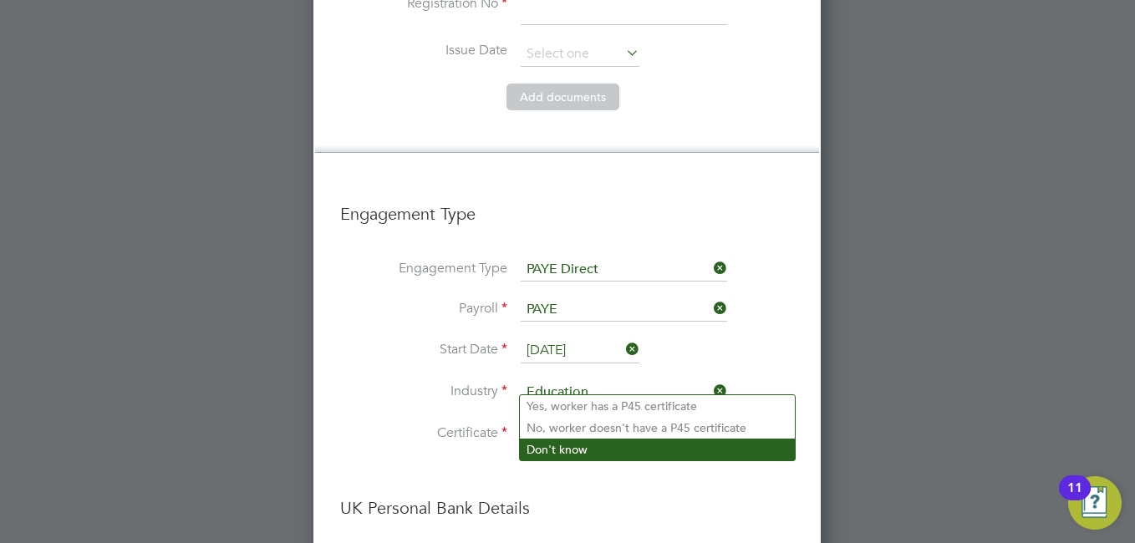
click at [576, 455] on li "Don't know" at bounding box center [657, 450] width 275 height 22
type input "Don't know"
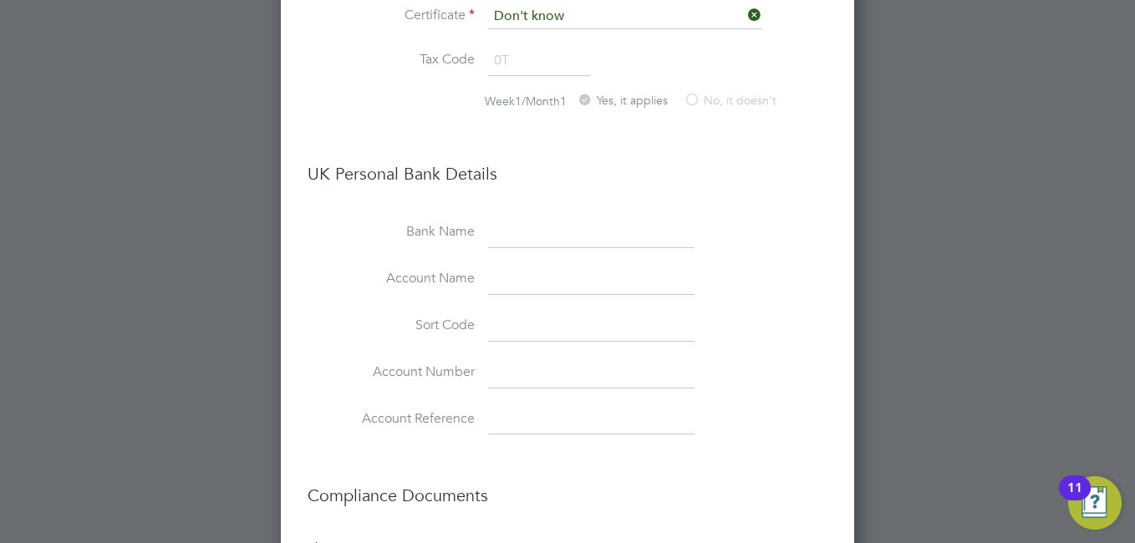
scroll to position [2320, 0]
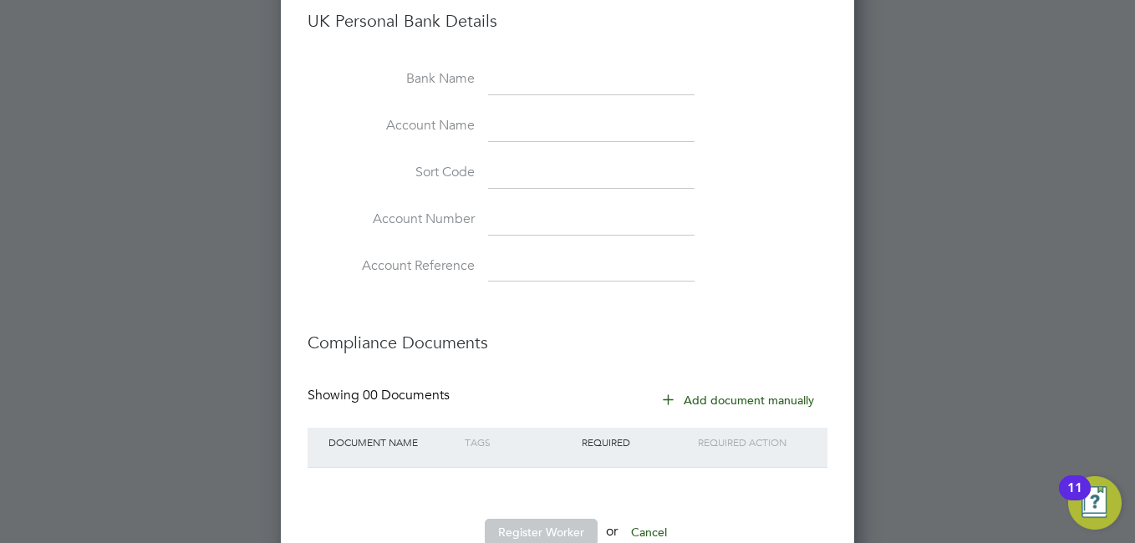
click at [521, 519] on li "Register Worker or Cancel" at bounding box center [568, 540] width 520 height 43
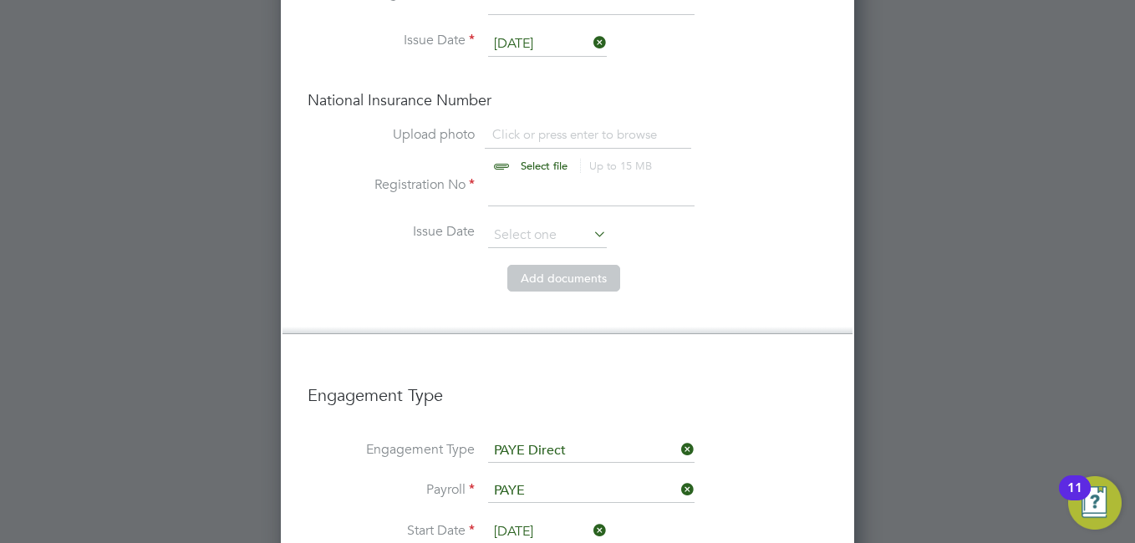
scroll to position [1317, 0]
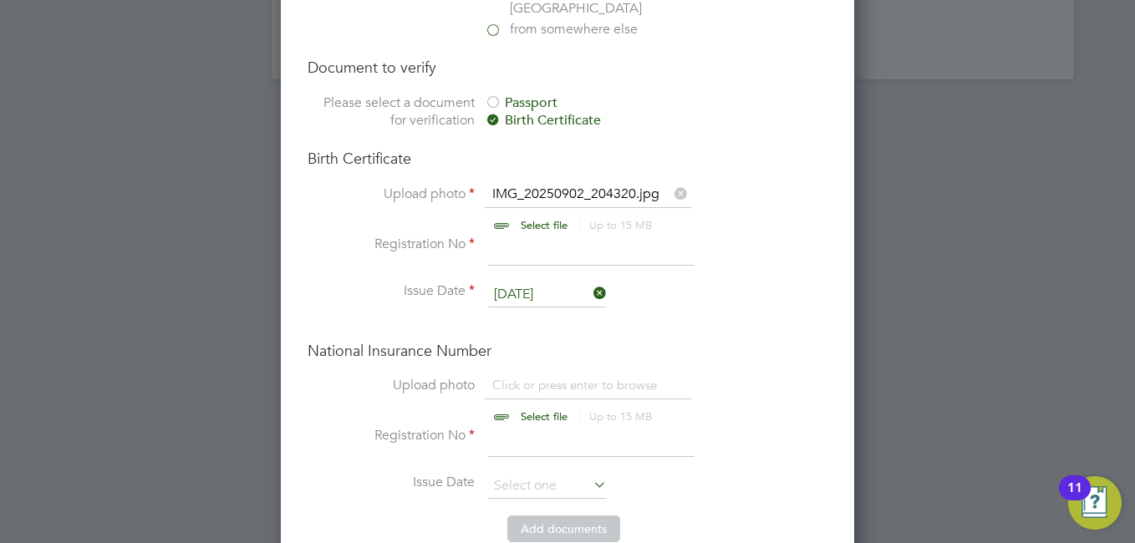
click at [510, 377] on input "file" at bounding box center [560, 402] width 262 height 50
type input "C:\fakepath\17568414044523615511324169866421.jpg"
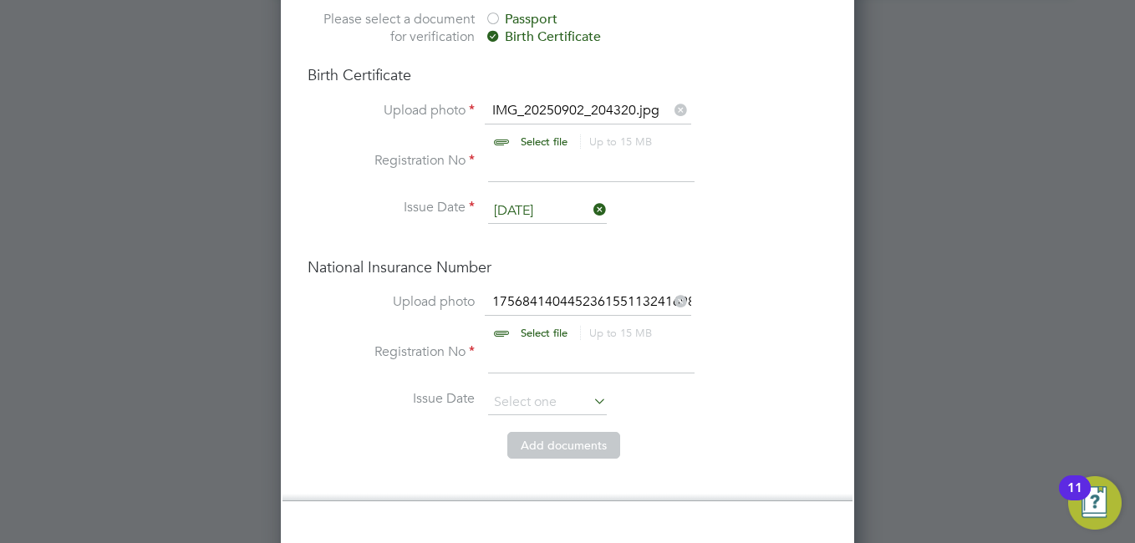
click at [500, 343] on input at bounding box center [591, 358] width 206 height 30
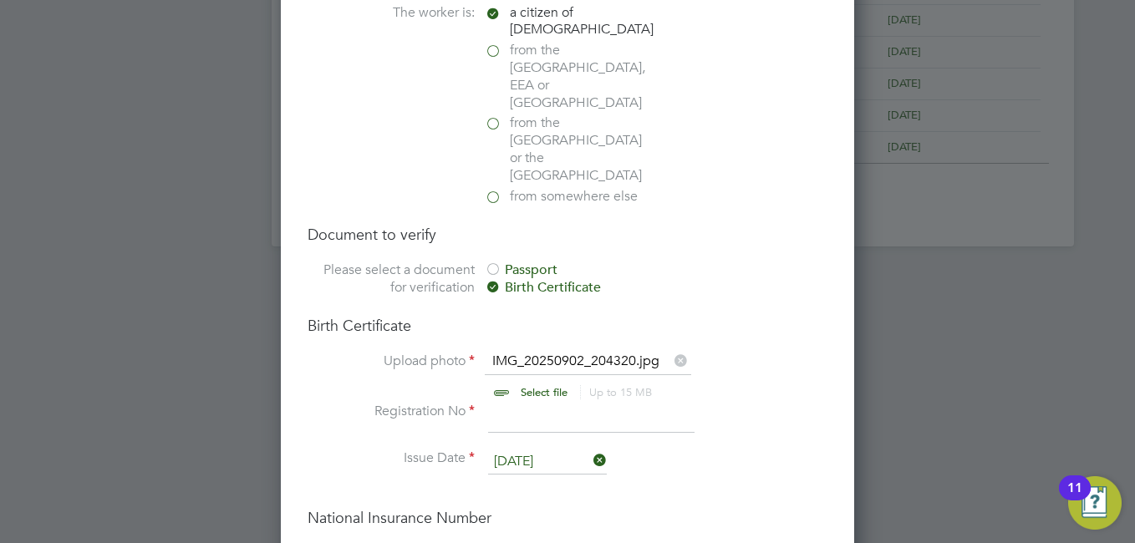
scroll to position [1317, 0]
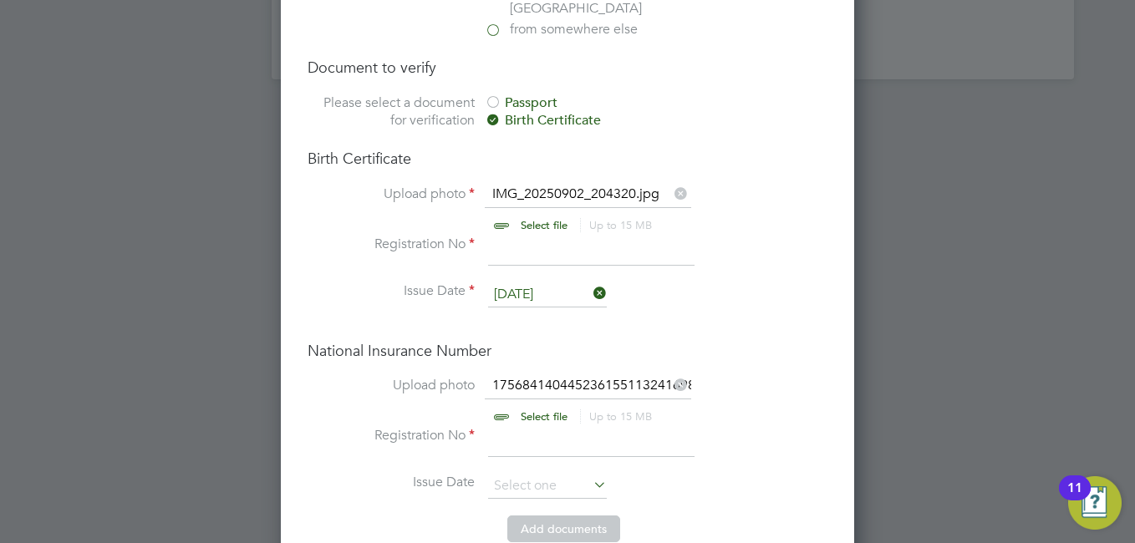
click at [513, 427] on input at bounding box center [591, 442] width 206 height 30
type input "JE 89 85 94 C"
click at [518, 236] on input at bounding box center [591, 251] width 206 height 30
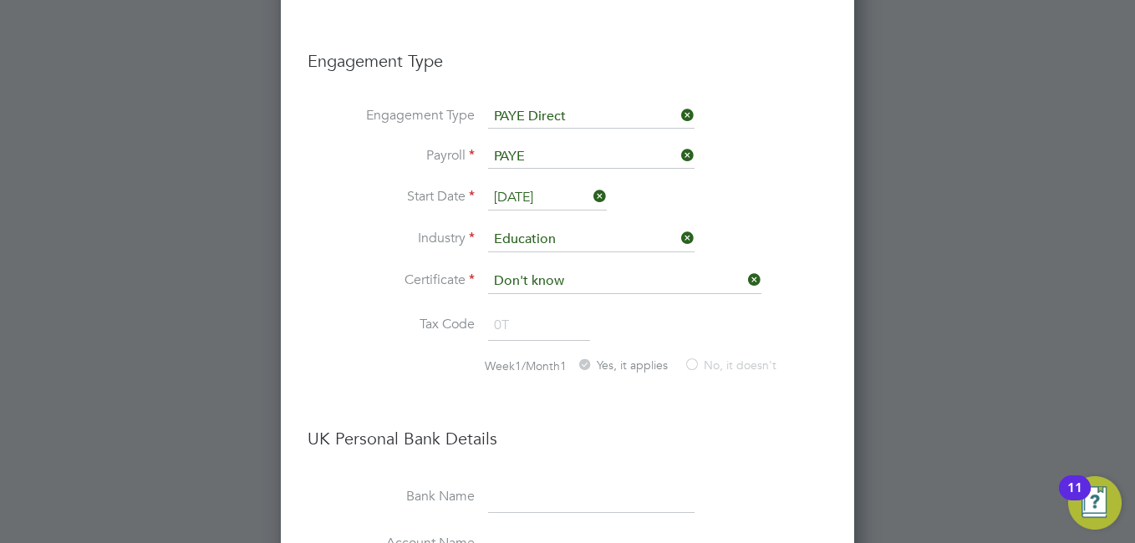
scroll to position [2320, 0]
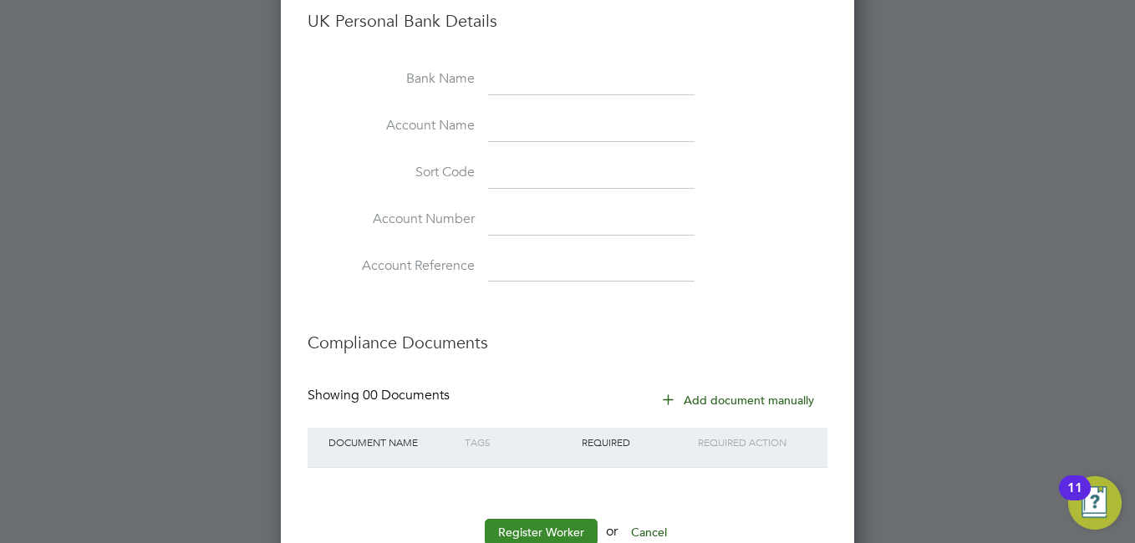
type input "S"
click at [543, 519] on button "Register Worker" at bounding box center [541, 532] width 113 height 27
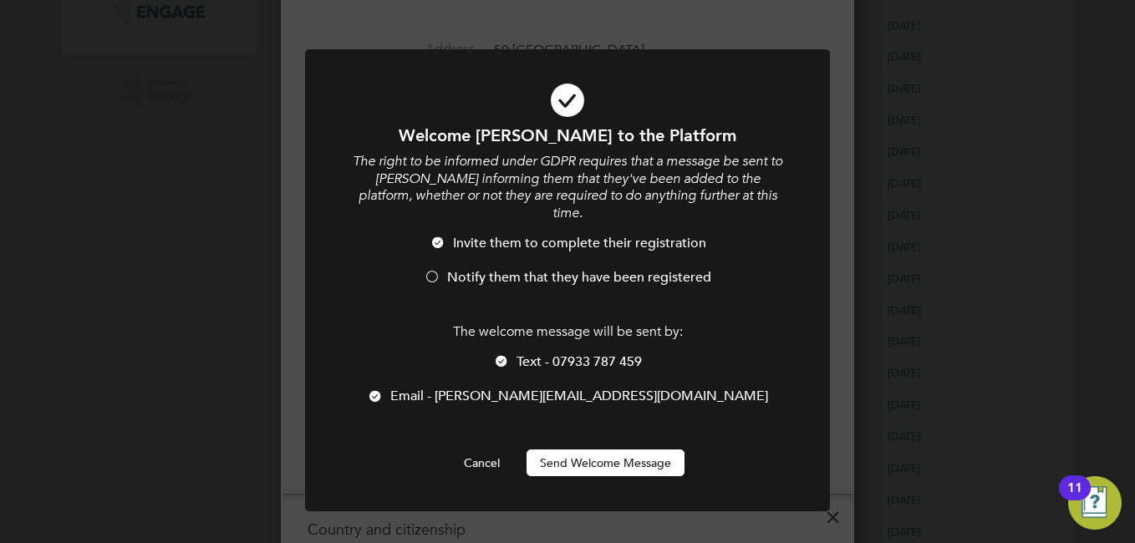
click at [431, 270] on div at bounding box center [432, 278] width 17 height 17
click at [608, 450] on button "Send Welcome Message" at bounding box center [605, 463] width 158 height 27
